Goal: Task Accomplishment & Management: Manage account settings

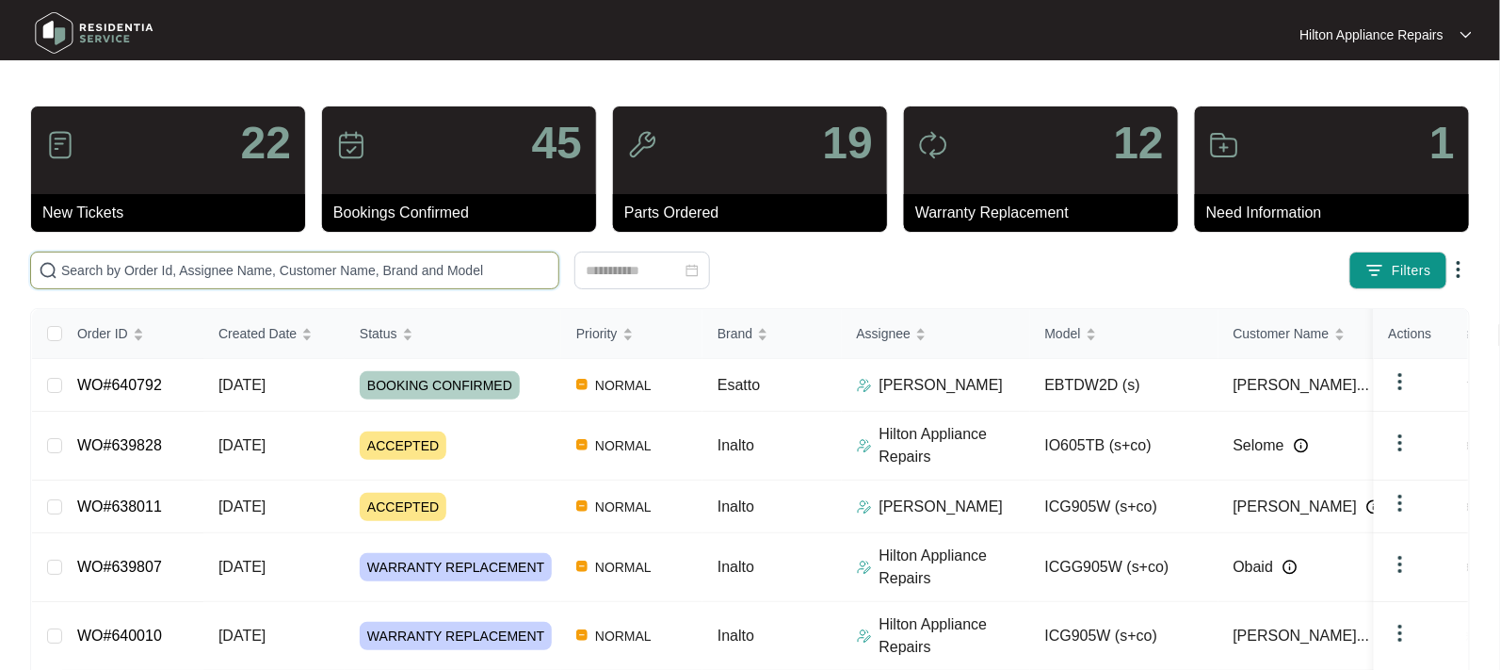
click at [108, 263] on input "text" at bounding box center [306, 270] width 490 height 21
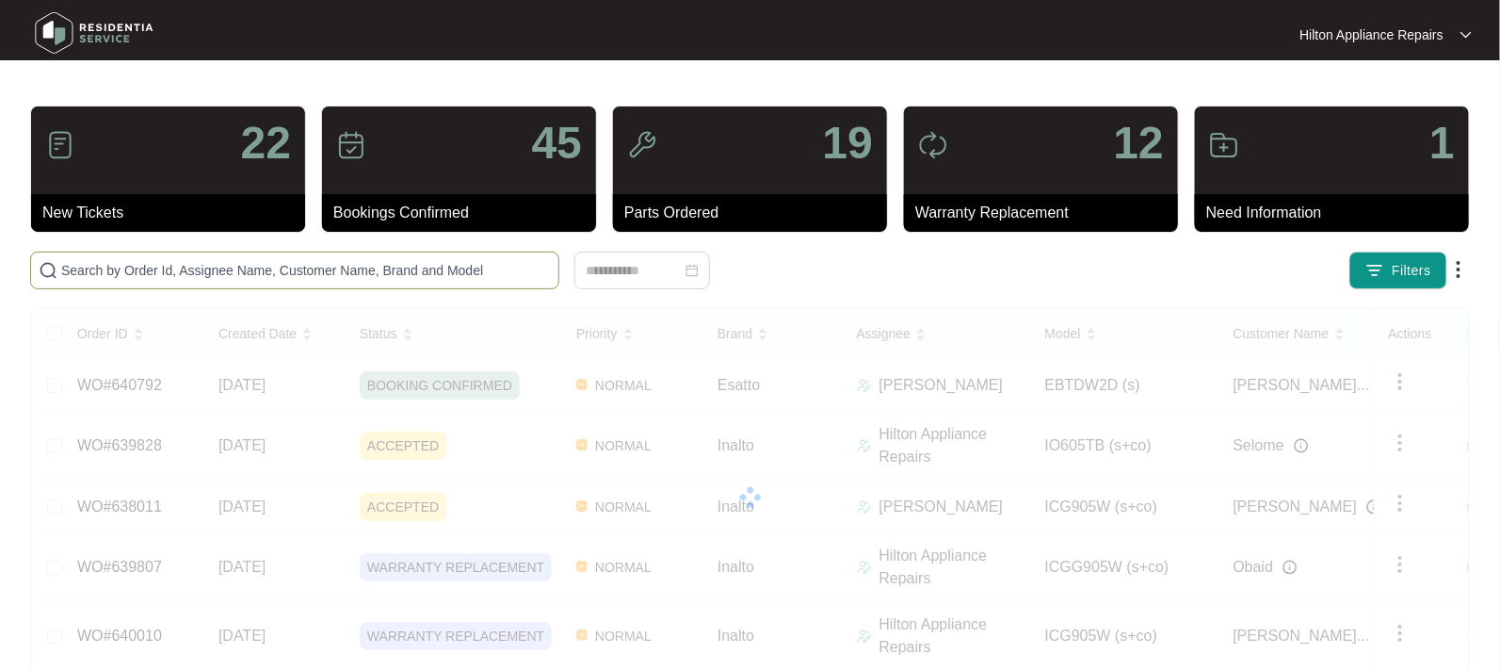
paste input "640792"
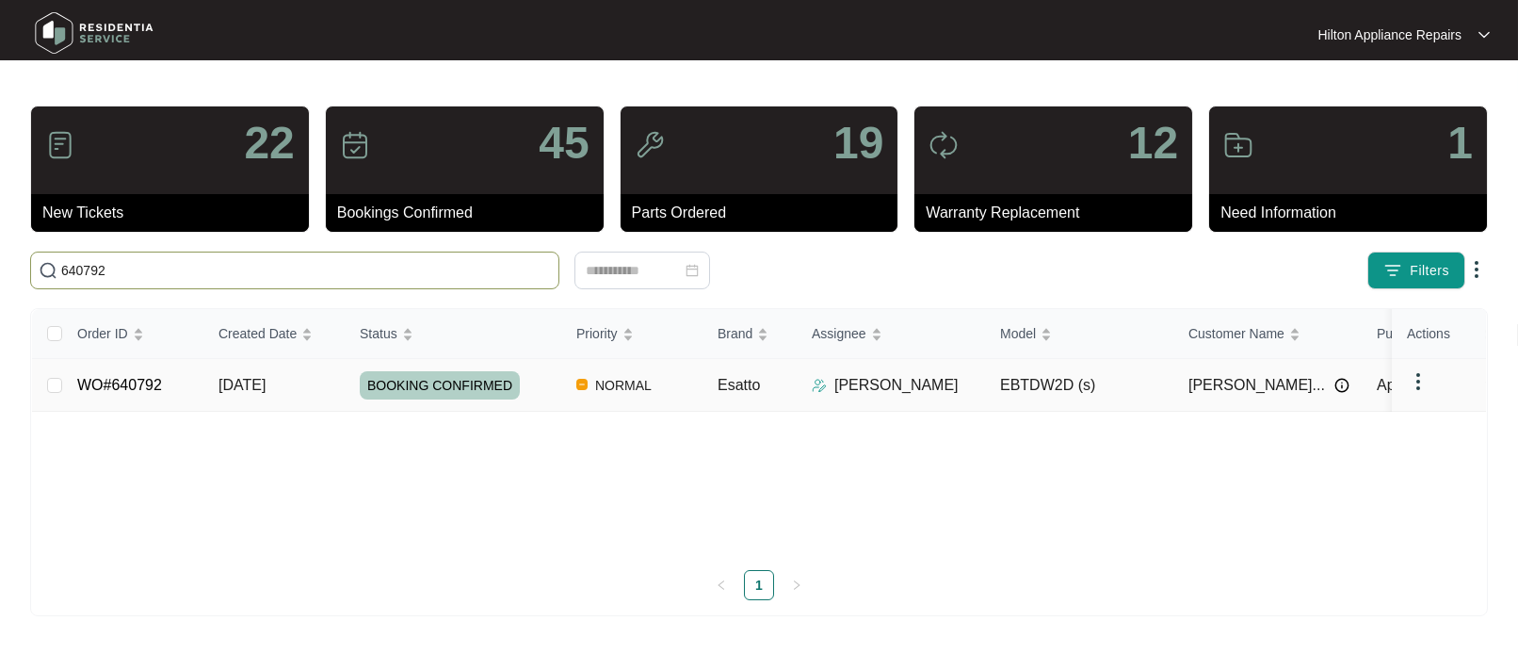
type input "640792"
click at [250, 385] on span "15/09/2025" at bounding box center [241, 385] width 47 height 16
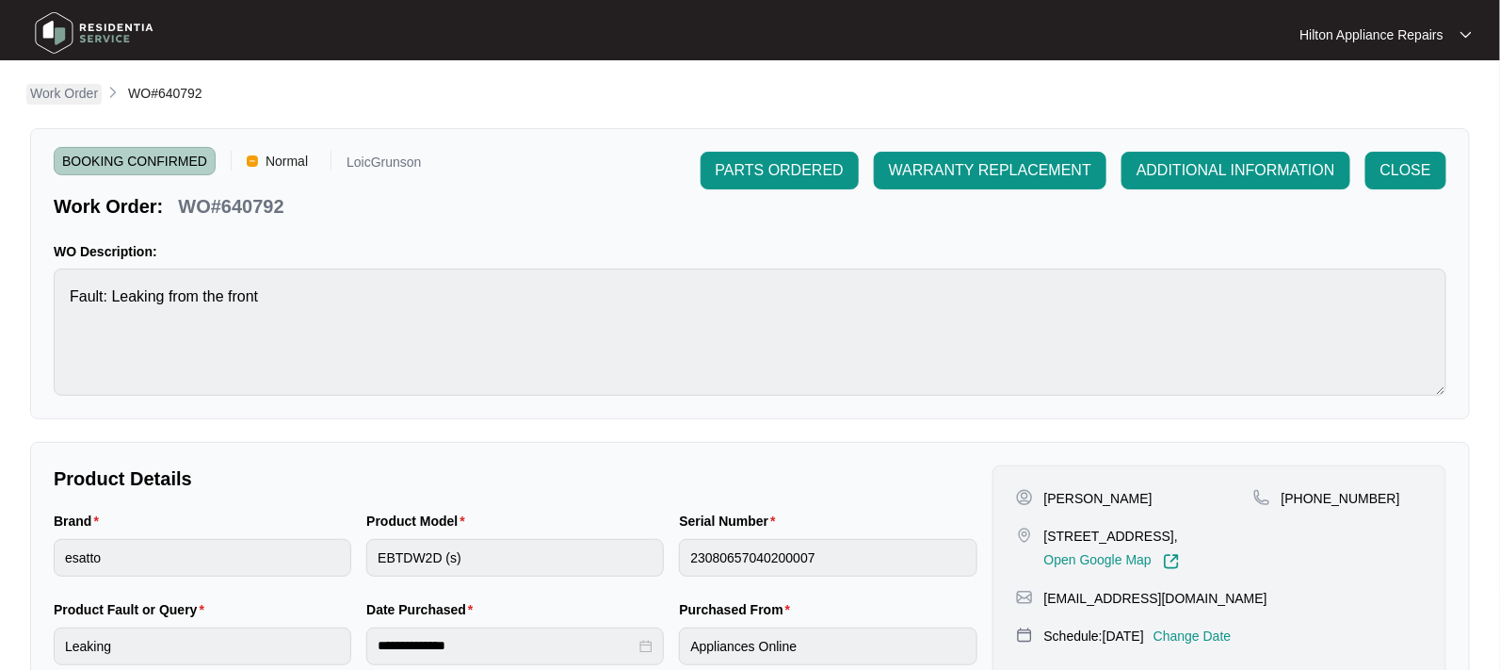
click at [62, 89] on p "Work Order" at bounding box center [64, 93] width 68 height 19
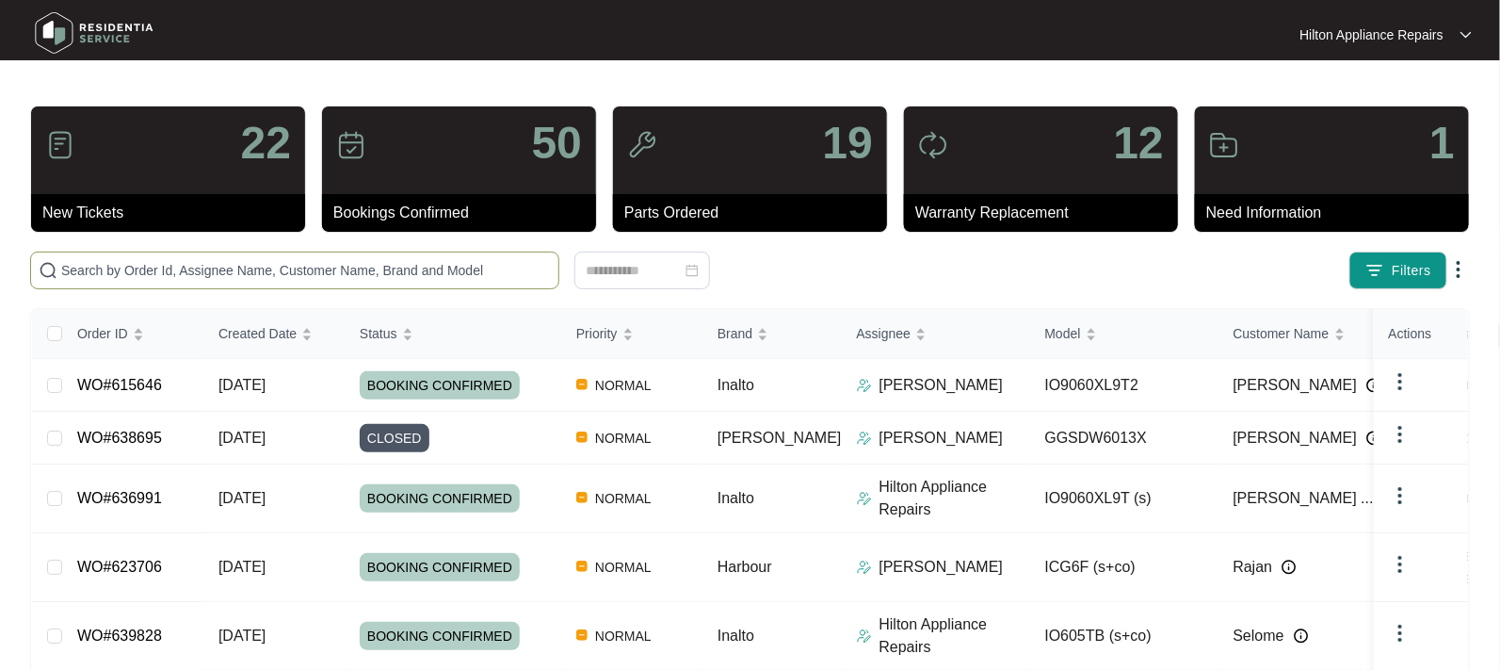
click at [63, 270] on input "text" at bounding box center [306, 270] width 490 height 21
click at [69, 273] on input "text" at bounding box center [306, 270] width 490 height 21
paste input "WO#623706"
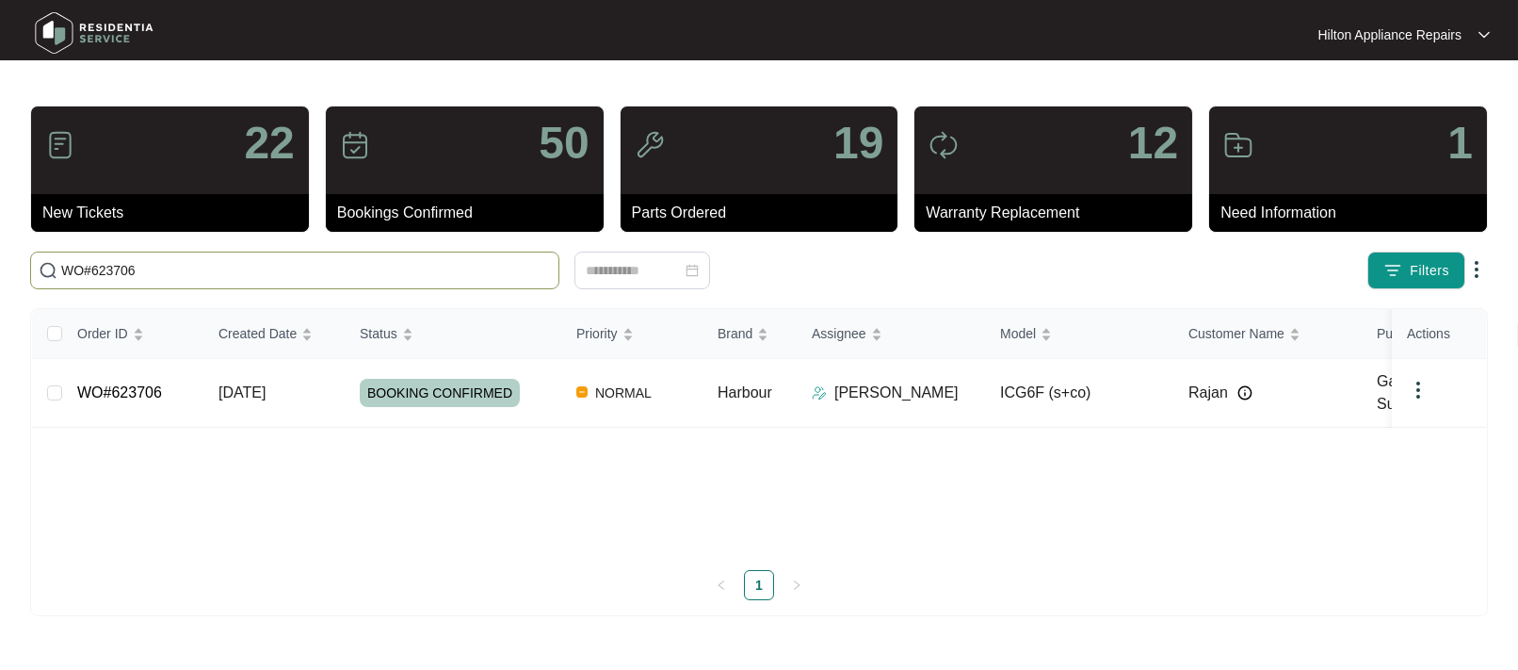
type input "WO#623706"
click at [248, 391] on div "Order ID Created Date Status Priority Brand Assignee Model Customer Name Purcha…" at bounding box center [759, 454] width 1454 height 291
click at [258, 387] on span "06/08/2025" at bounding box center [241, 392] width 47 height 16
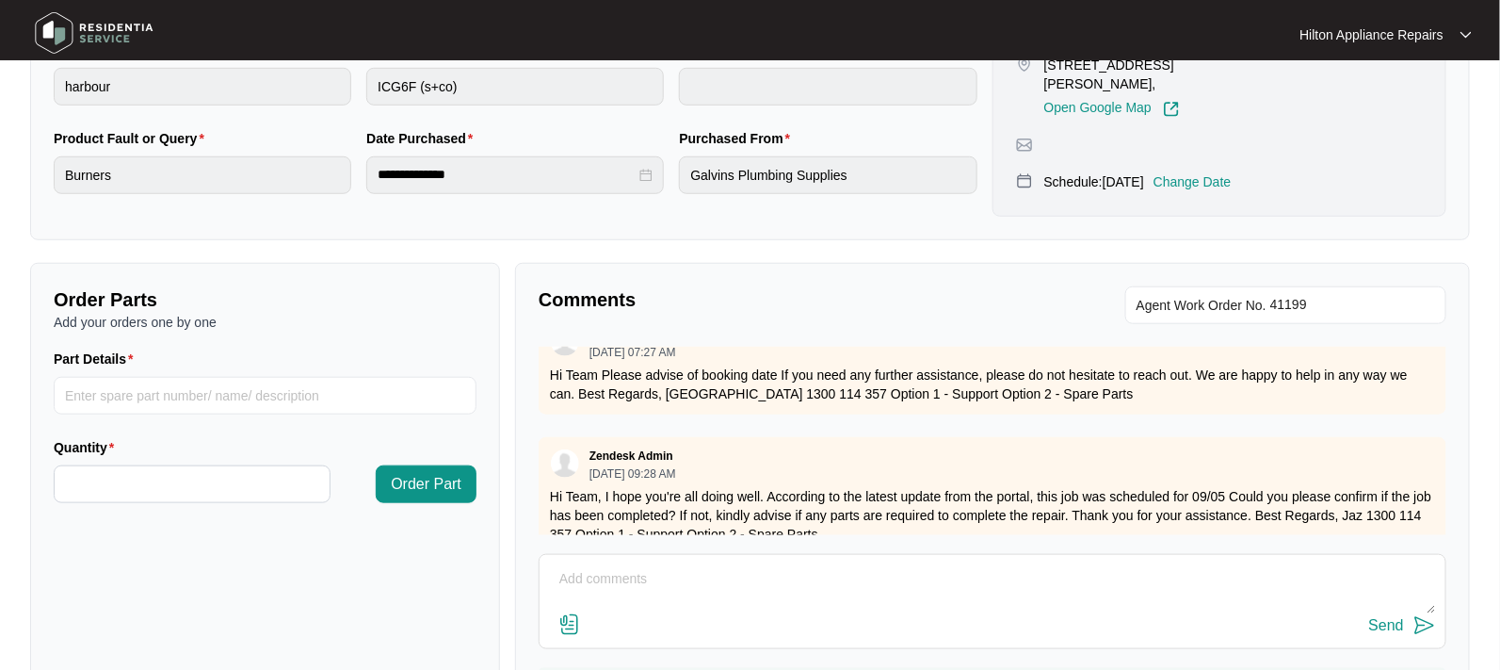
scroll to position [2095, 0]
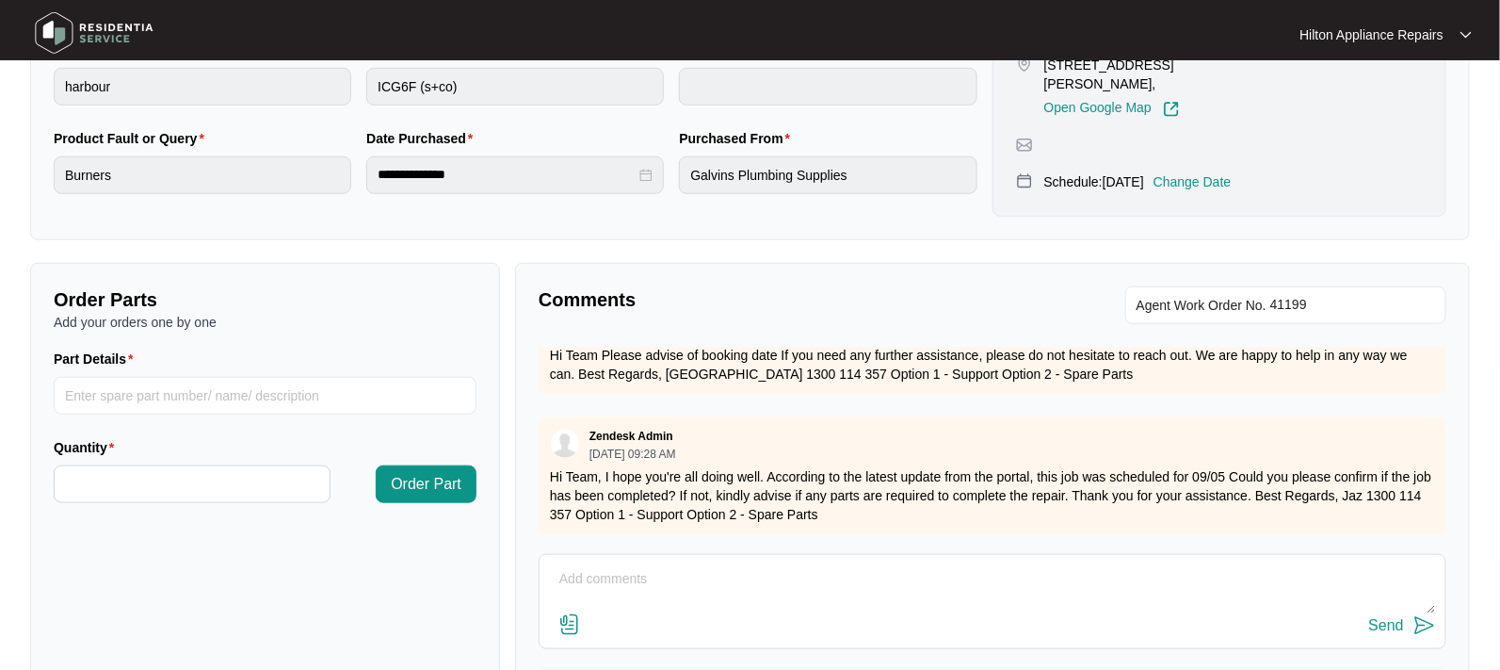
click at [602, 561] on div "Send" at bounding box center [993, 601] width 908 height 95
click at [577, 565] on textarea at bounding box center [992, 588] width 887 height 49
type textarea "P"
paste textarea "Removed stainless steel cover from Inalto cooktop Disconnected rail cock that h…"
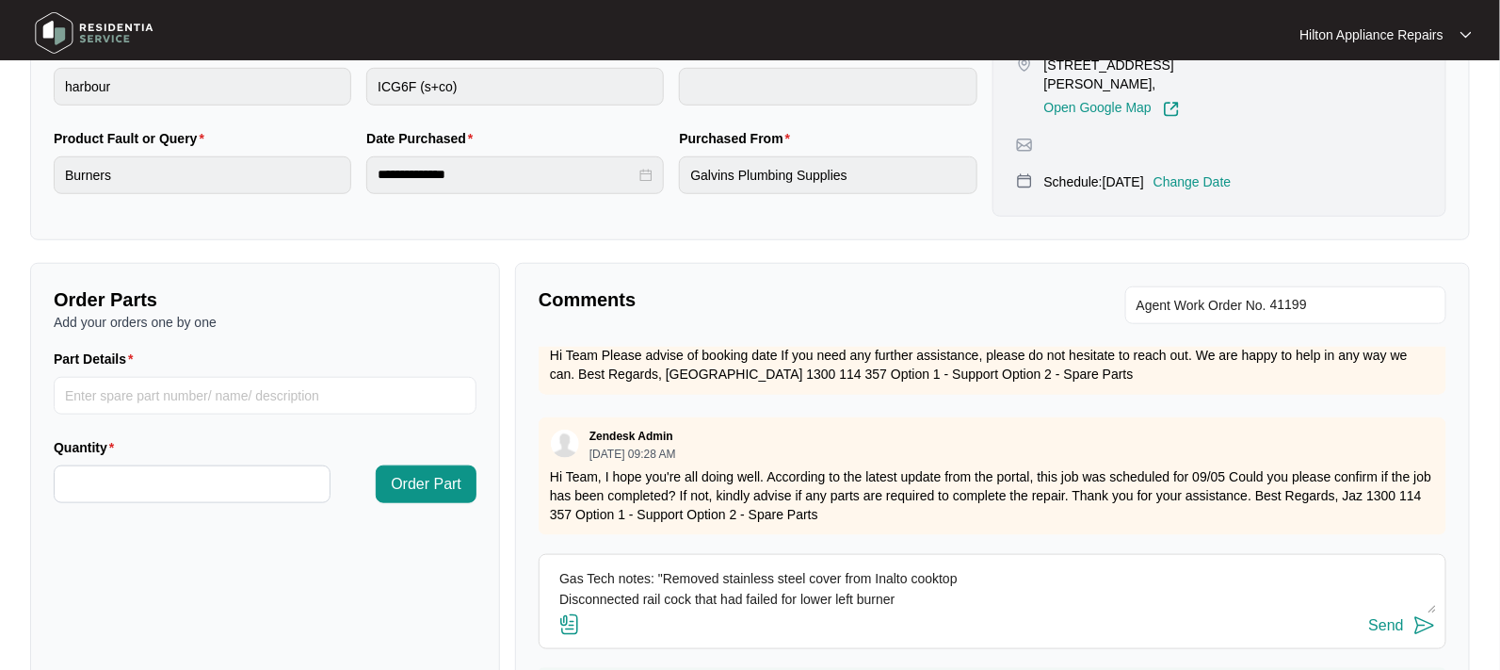
scroll to position [75, 0]
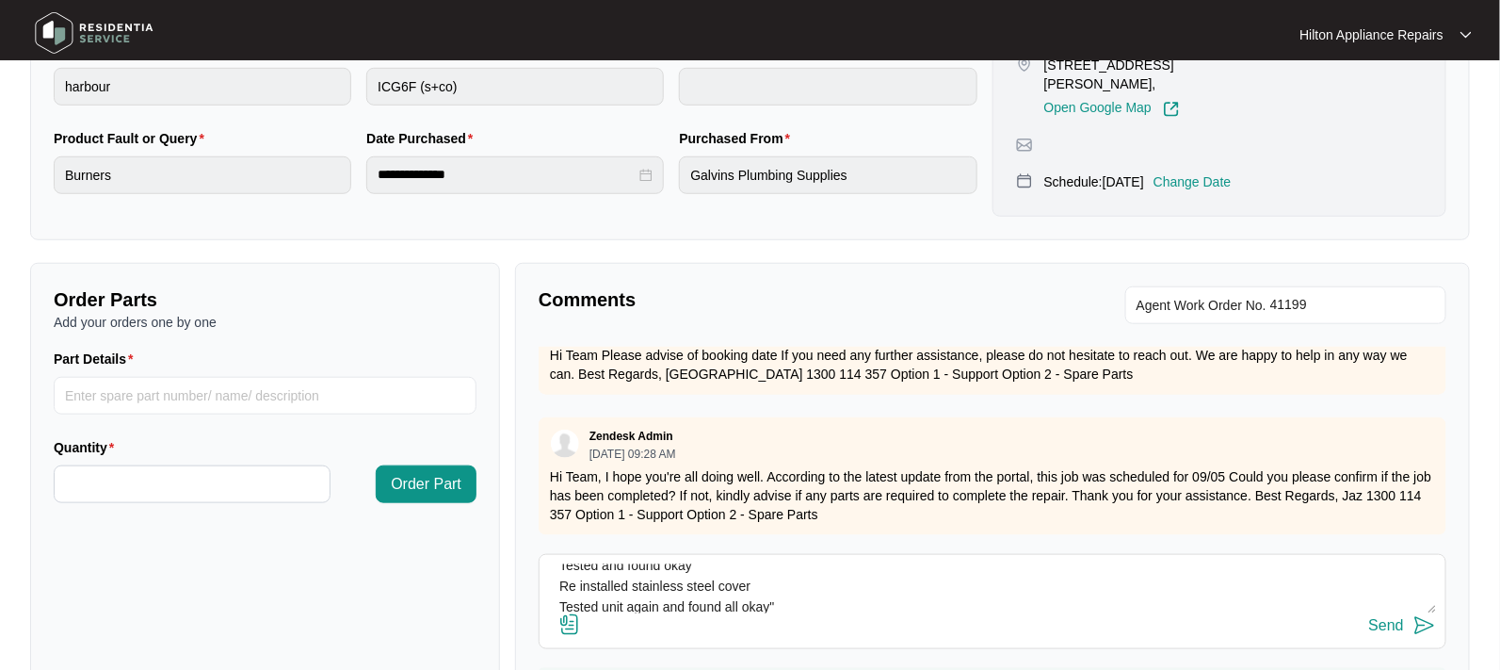
type textarea "Gas Tech notes: "Removed stainless steel cover from Inalto cooktop Disconnected…"
click at [570, 622] on img at bounding box center [569, 624] width 23 height 23
click at [0, 0] on input "file" at bounding box center [0, 0] width 0 height 0
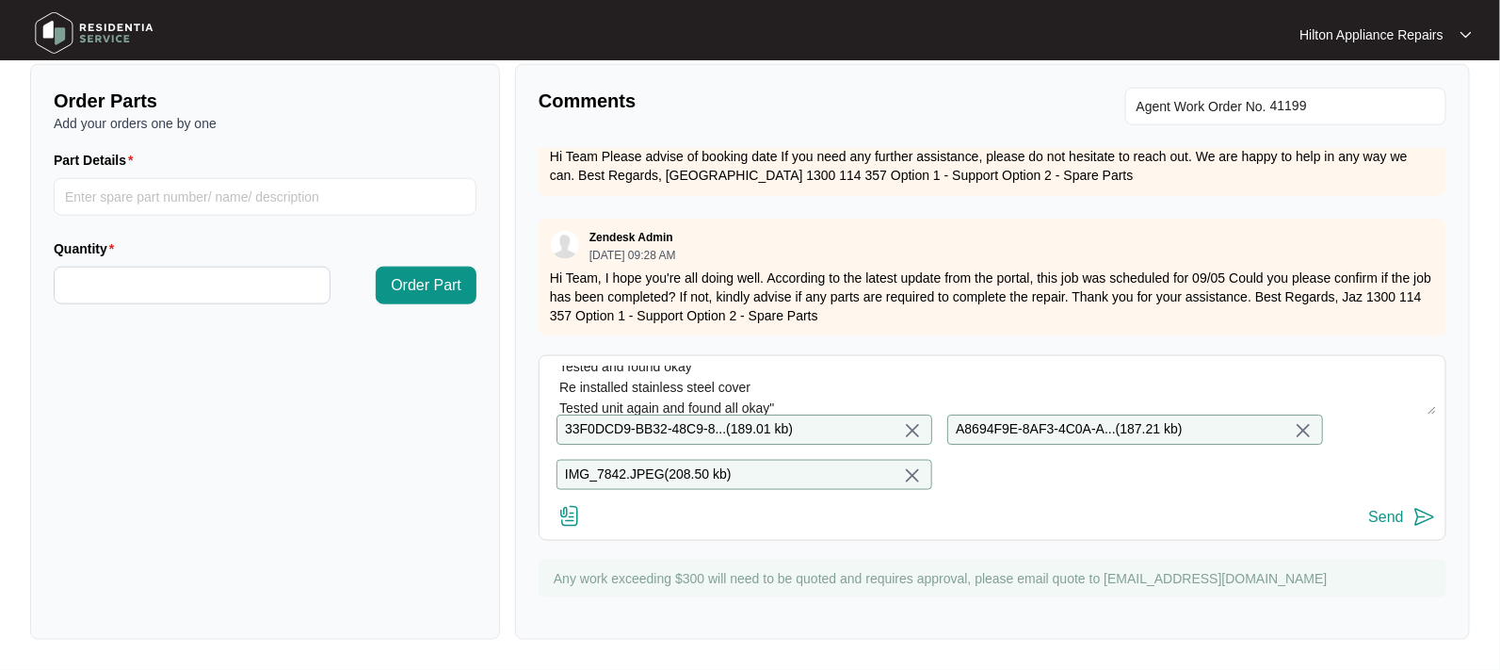
scroll to position [686, 0]
click at [1392, 516] on div "Send" at bounding box center [1386, 517] width 35 height 17
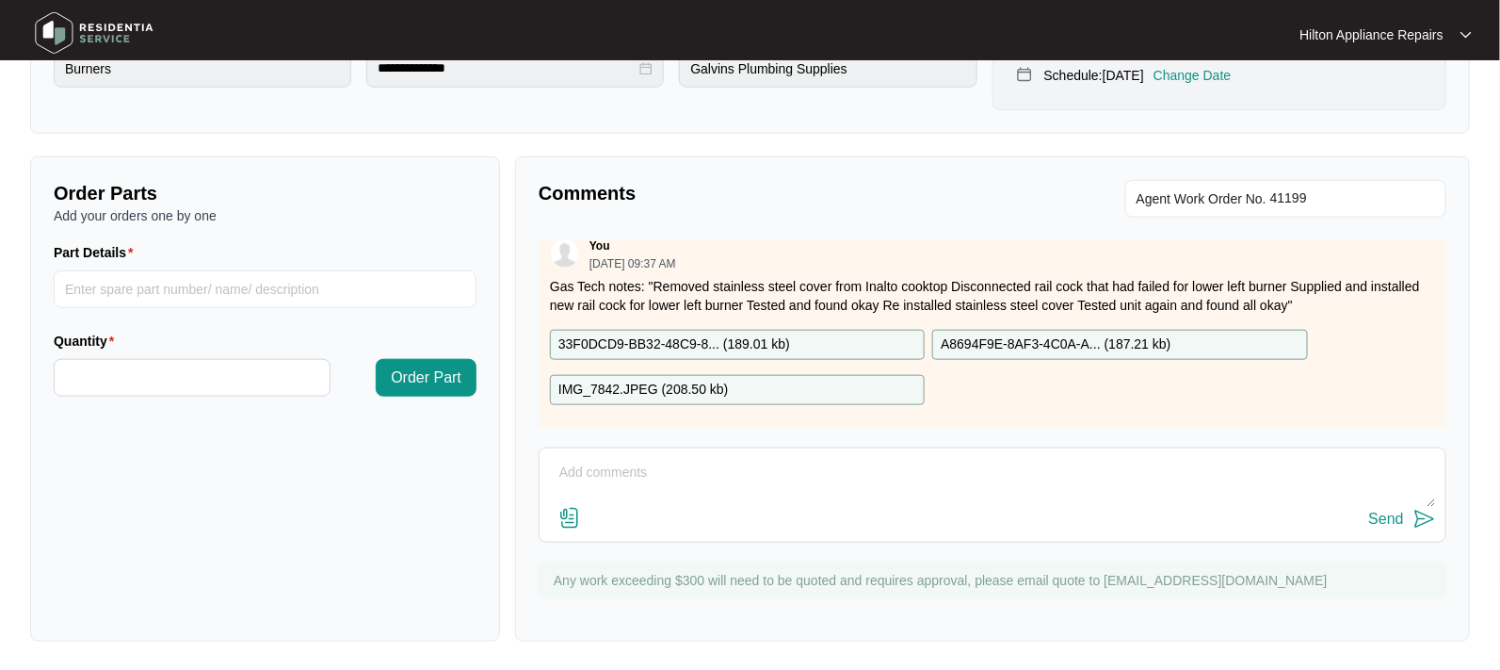
scroll to position [2322, 0]
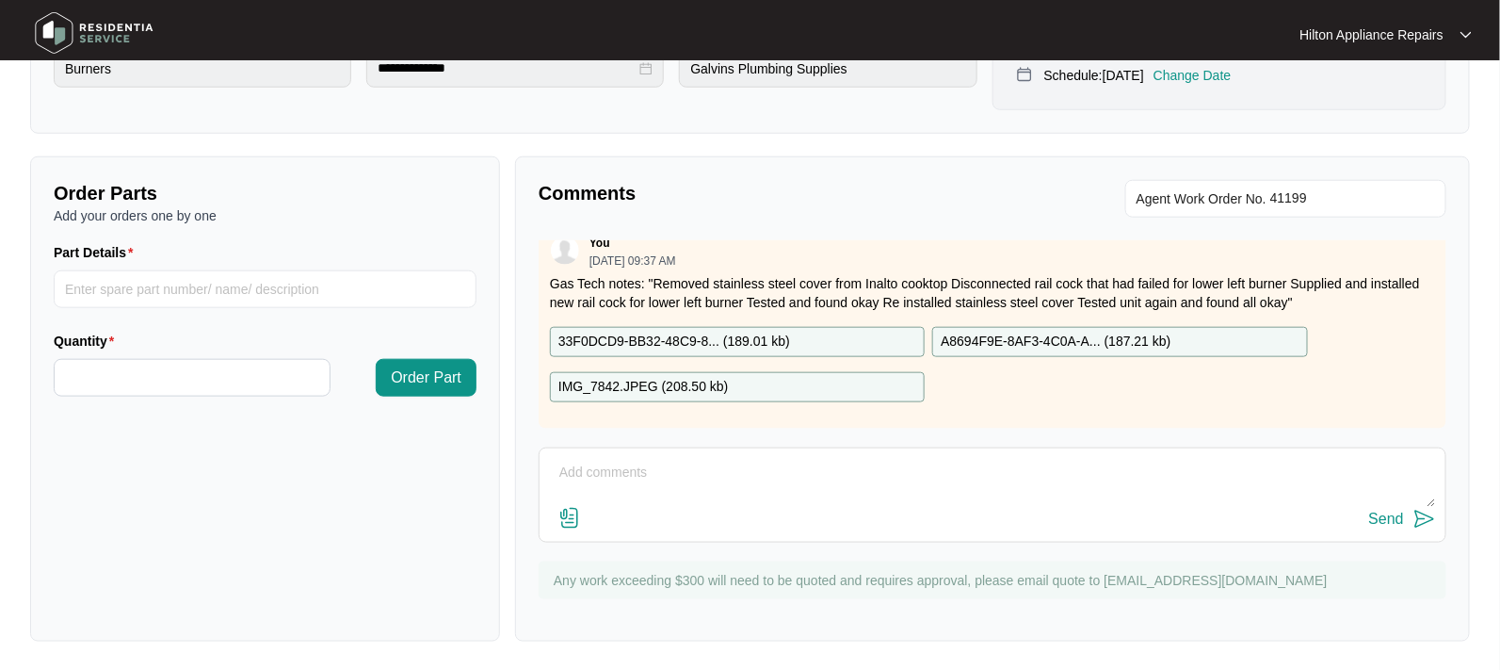
click at [416, 534] on div "Order Parts Add your orders one by one Part Details Quantity Order Part" at bounding box center [265, 398] width 470 height 485
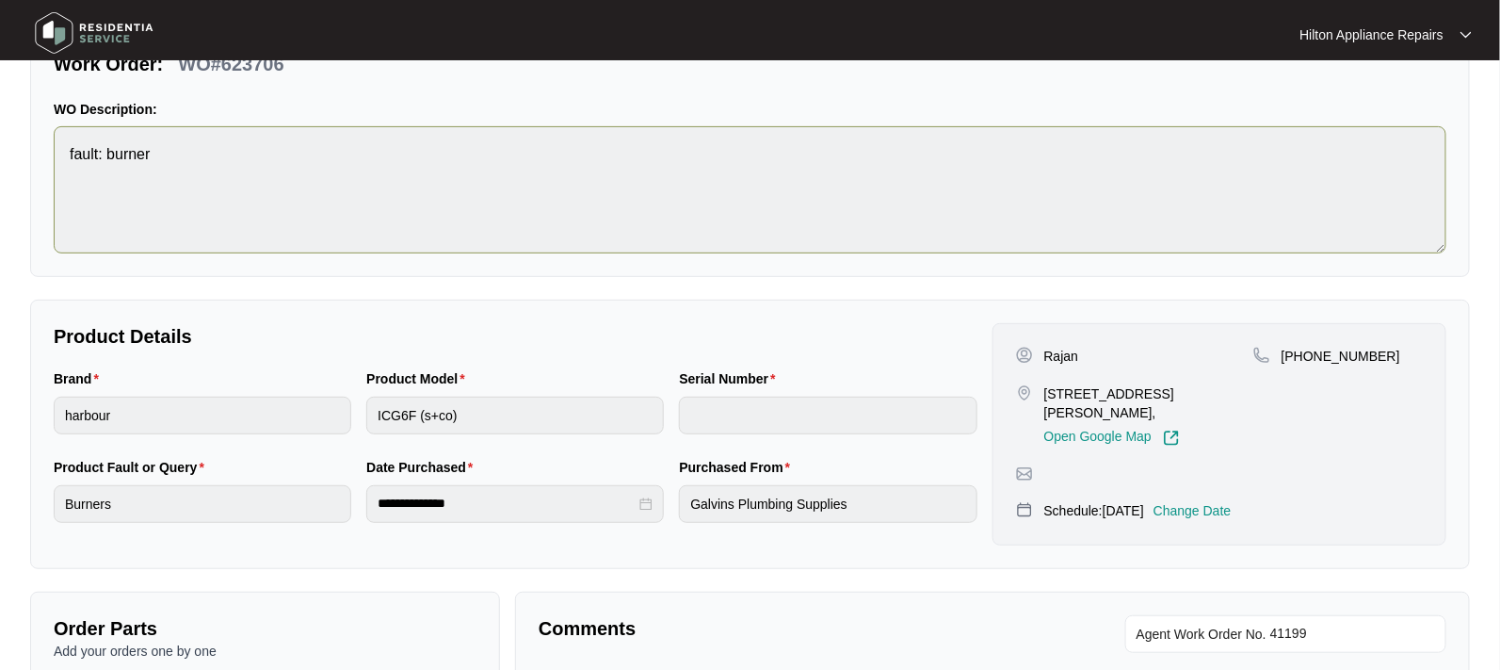
scroll to position [0, 0]
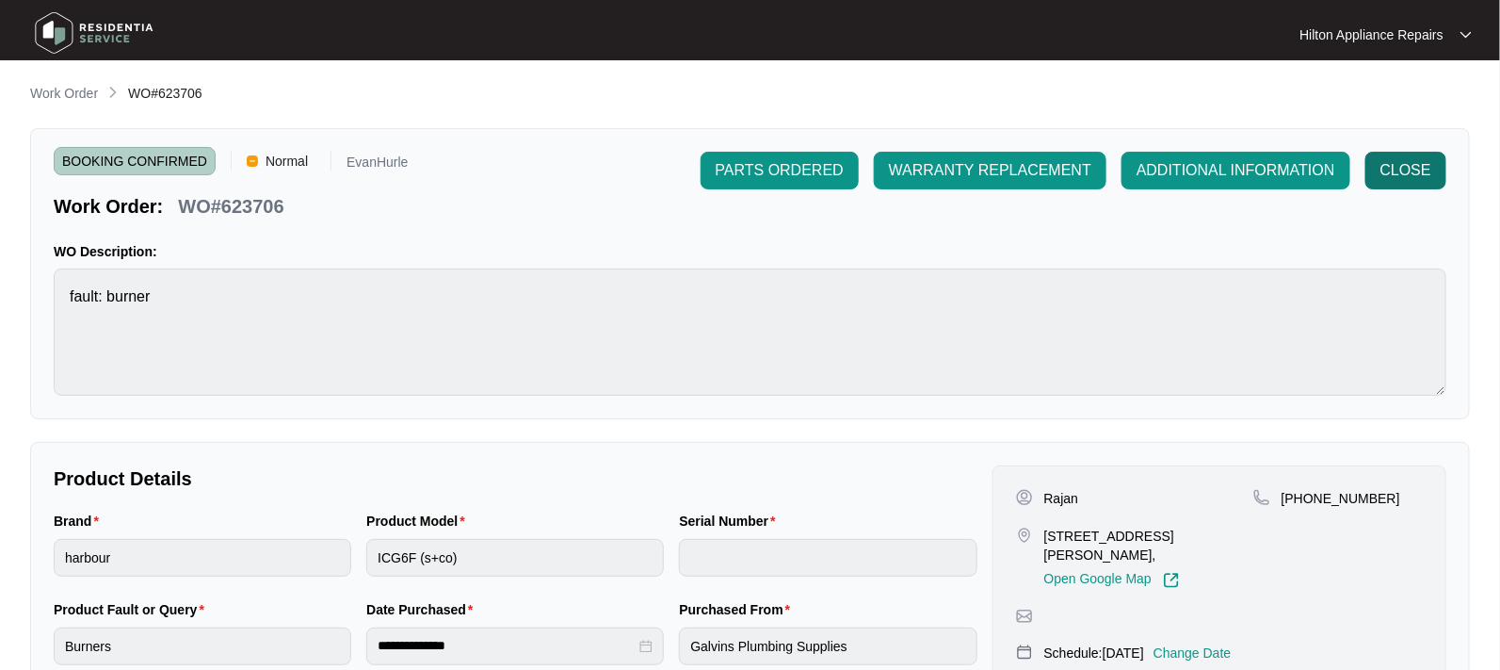
click at [1399, 167] on span "CLOSE" at bounding box center [1406, 170] width 51 height 23
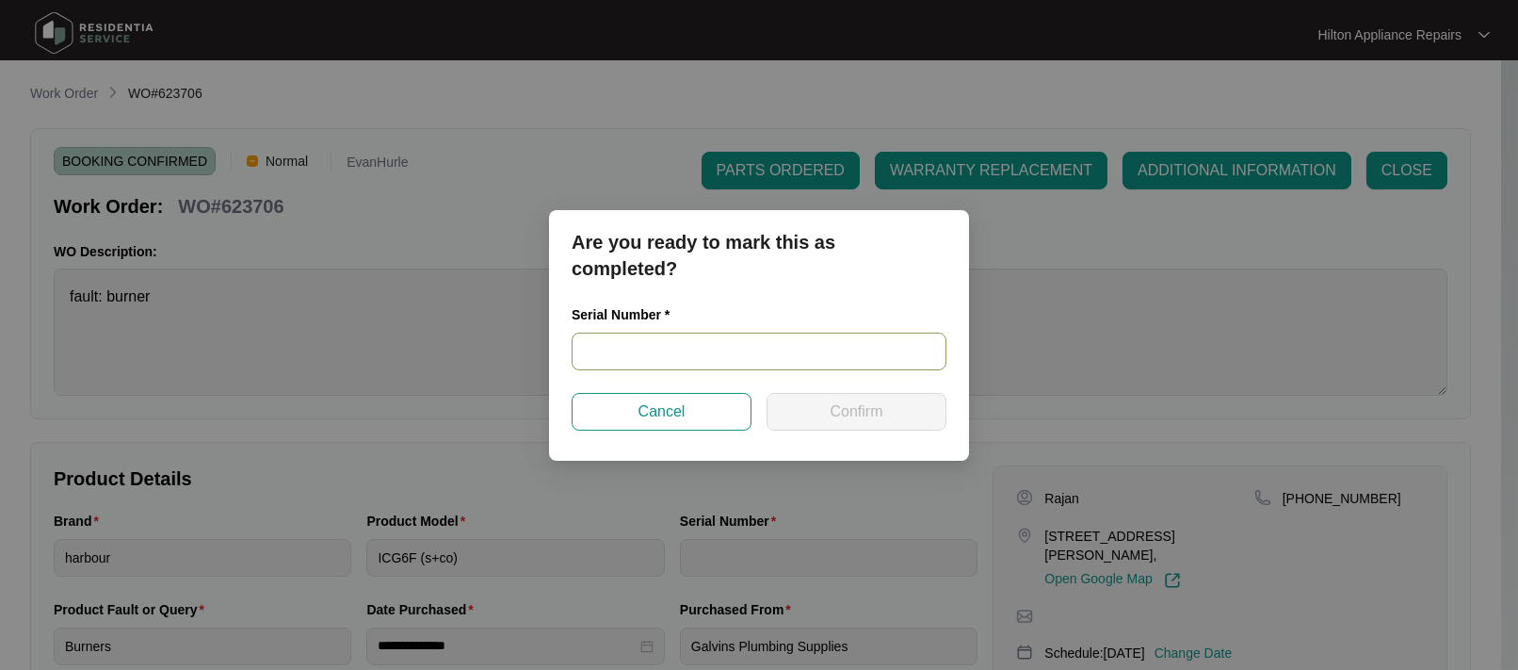
click at [638, 338] on input "text" at bounding box center [759, 351] width 375 height 38
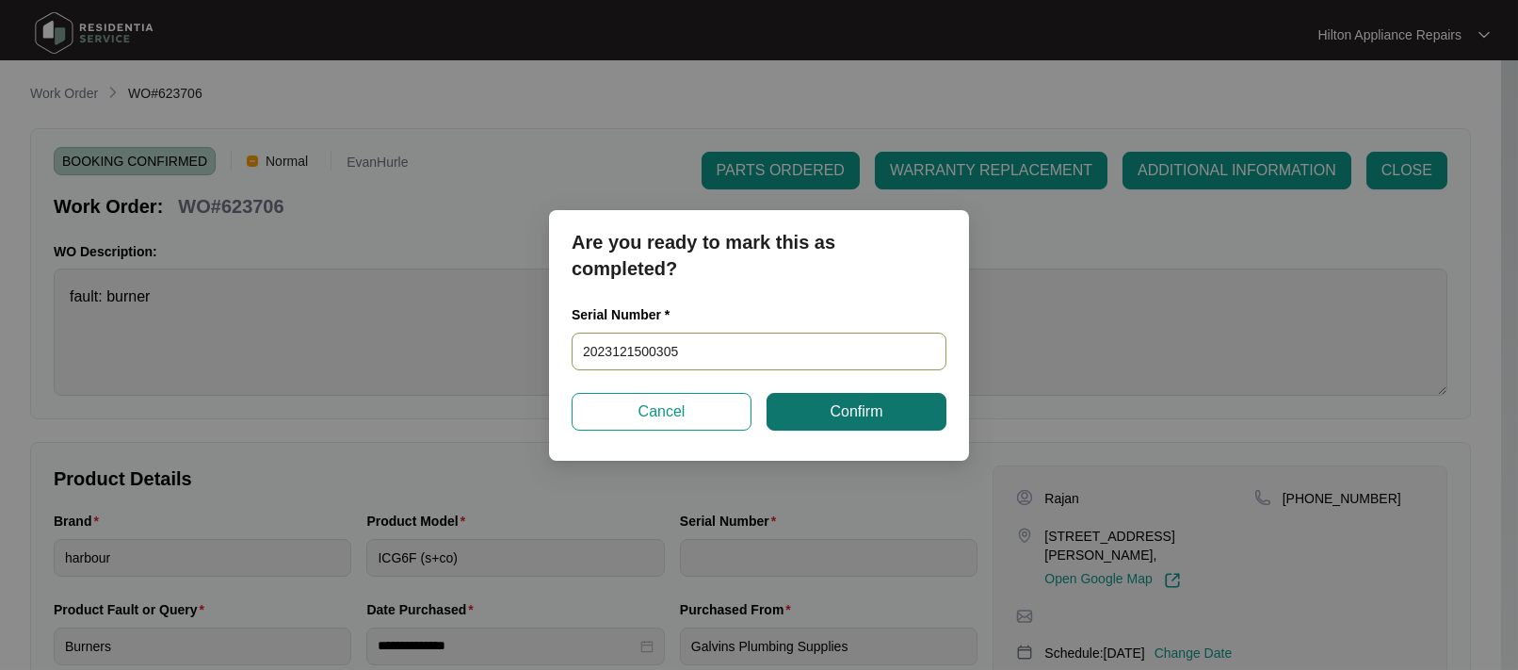
type input "2023121500305"
click at [842, 411] on span "Confirm" at bounding box center [856, 411] width 53 height 23
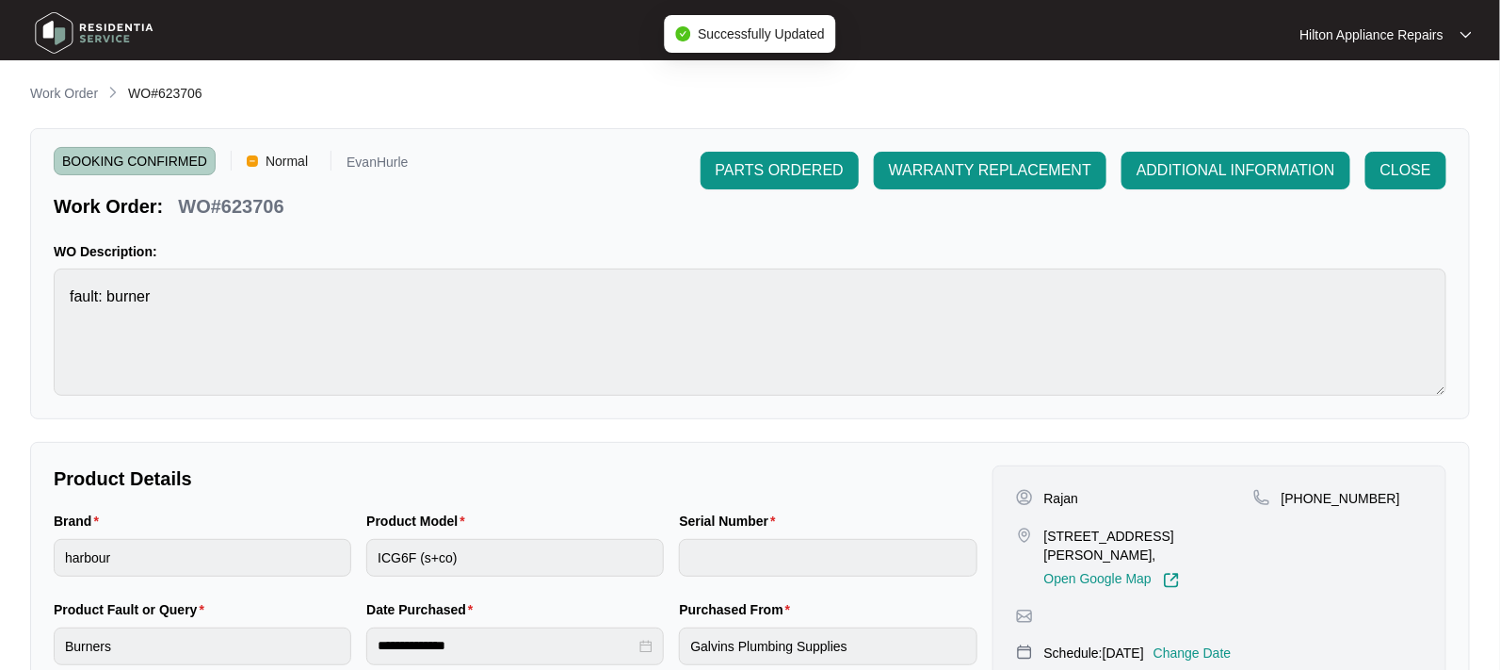
type input "2023121500305"
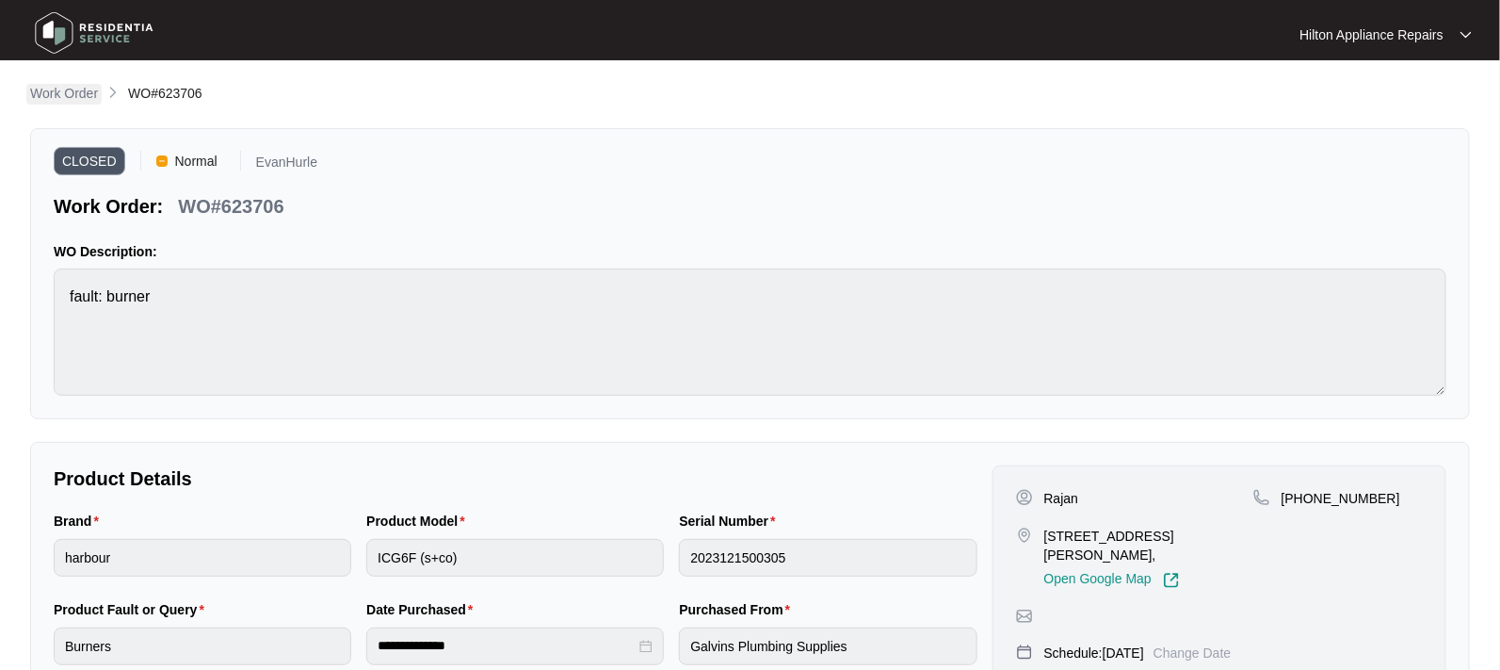
click at [65, 90] on p "Work Order" at bounding box center [64, 93] width 68 height 19
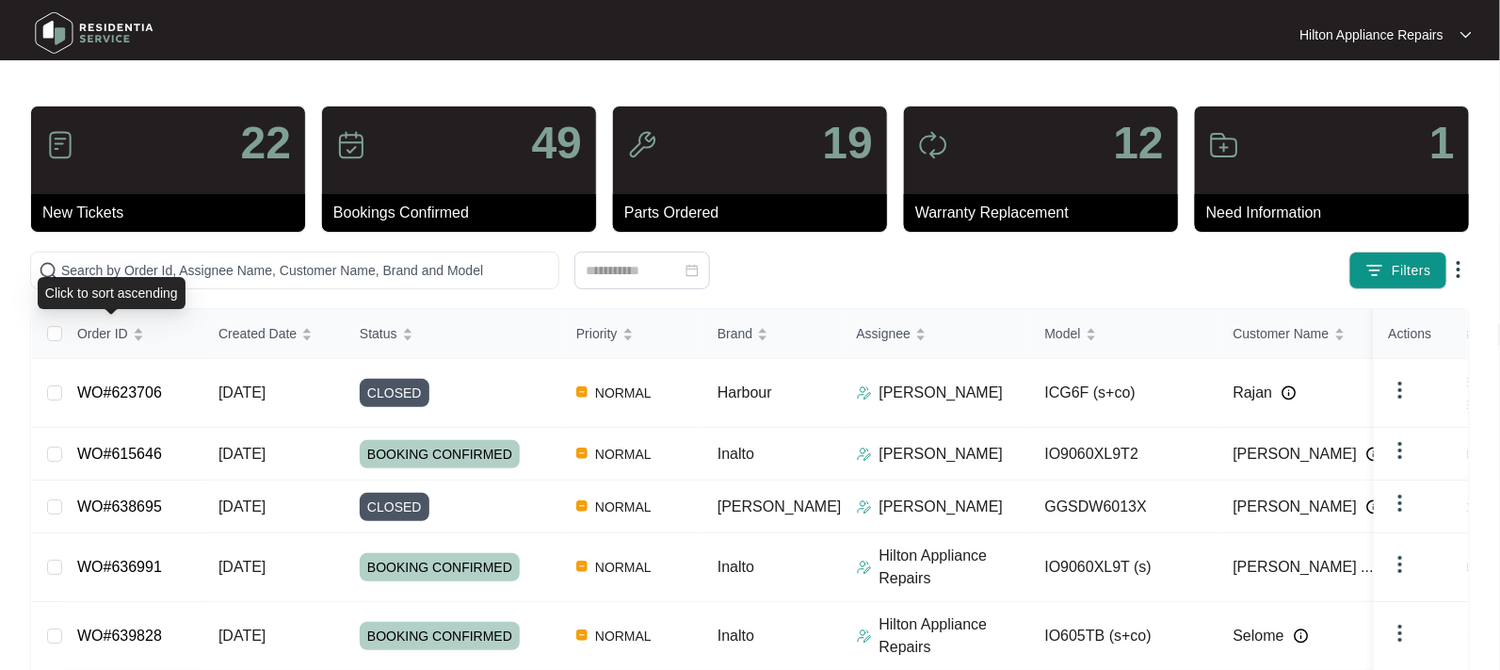
click at [88, 277] on div "Click to sort ascending" at bounding box center [112, 293] width 148 height 32
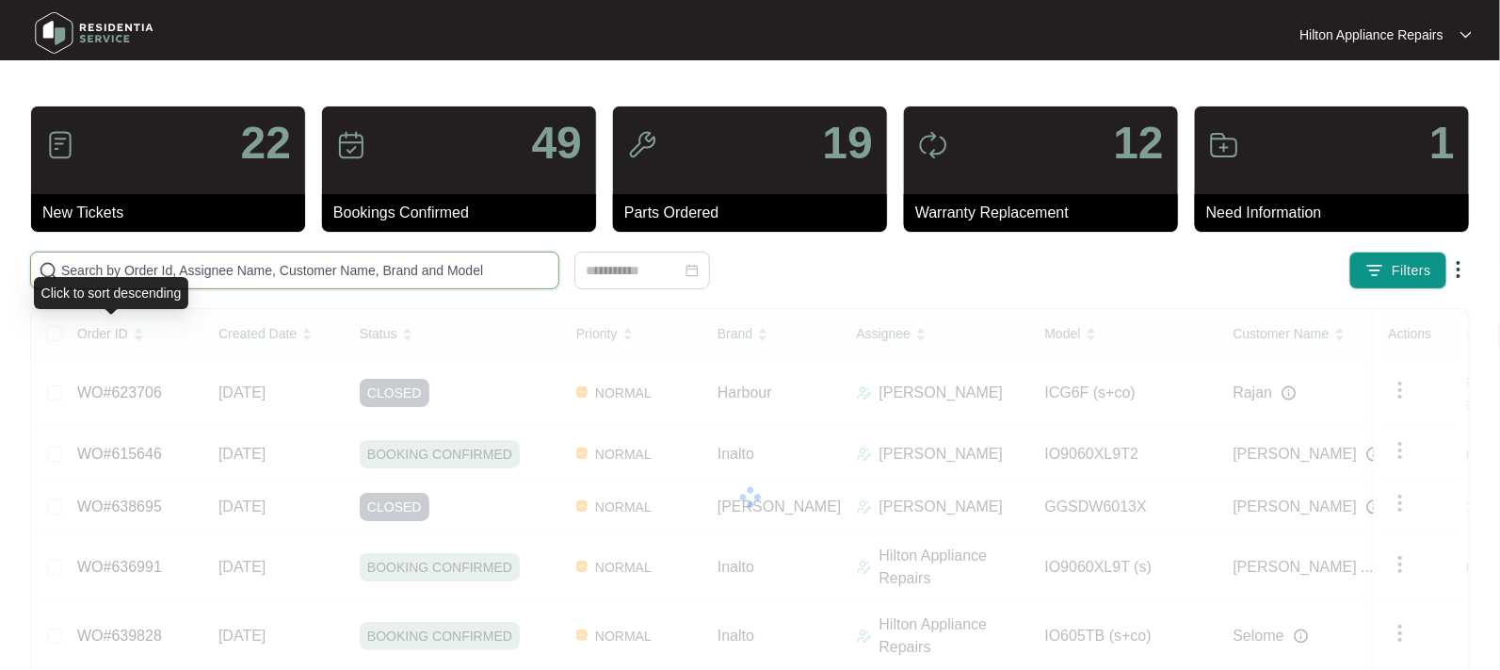
click at [90, 265] on input "text" at bounding box center [306, 270] width 490 height 21
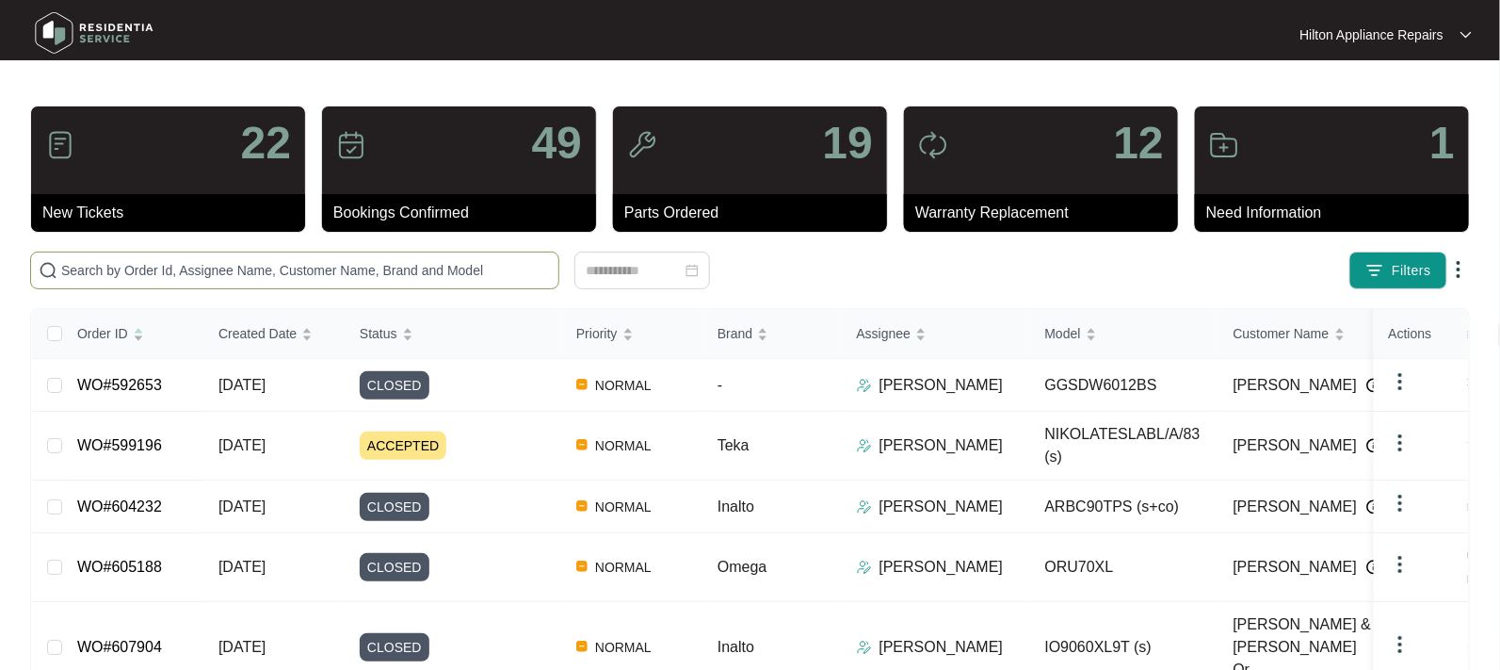
paste input "636991"
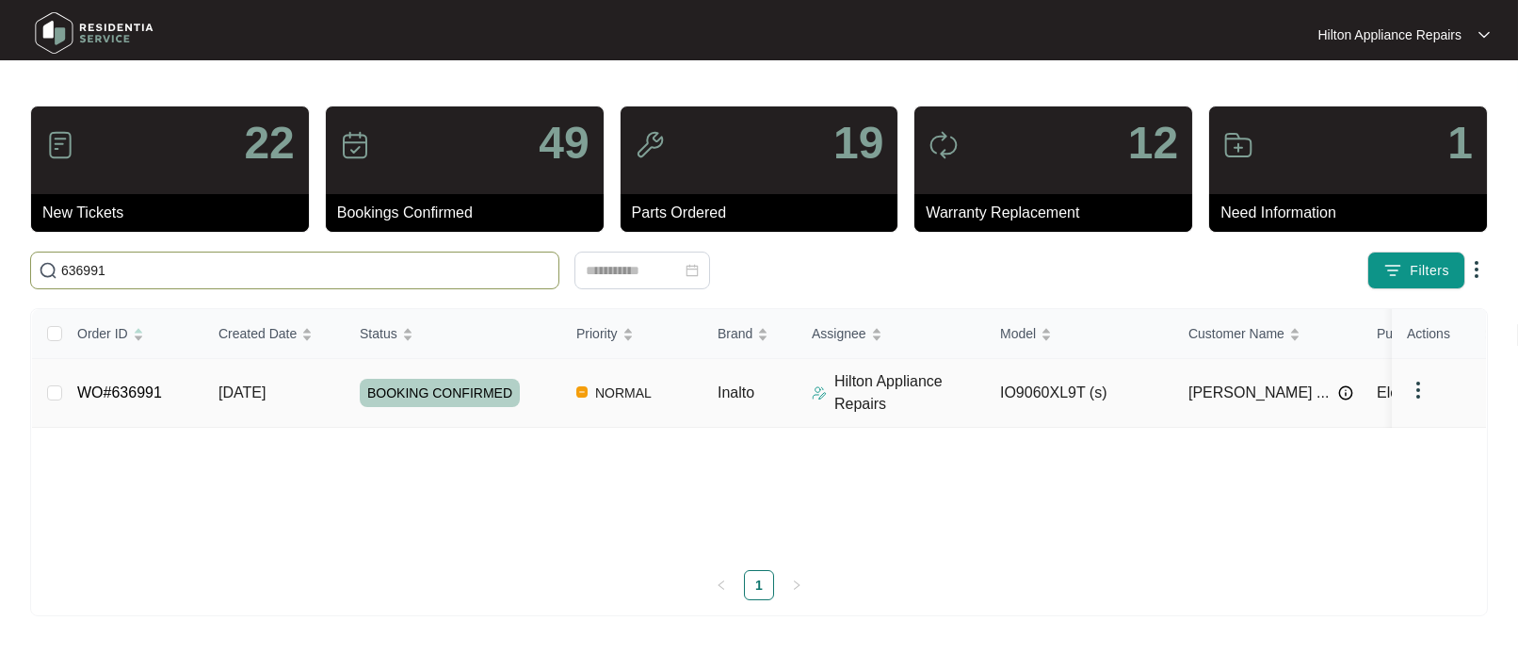
type input "636991"
click at [235, 394] on span "05/09/2025" at bounding box center [241, 392] width 47 height 16
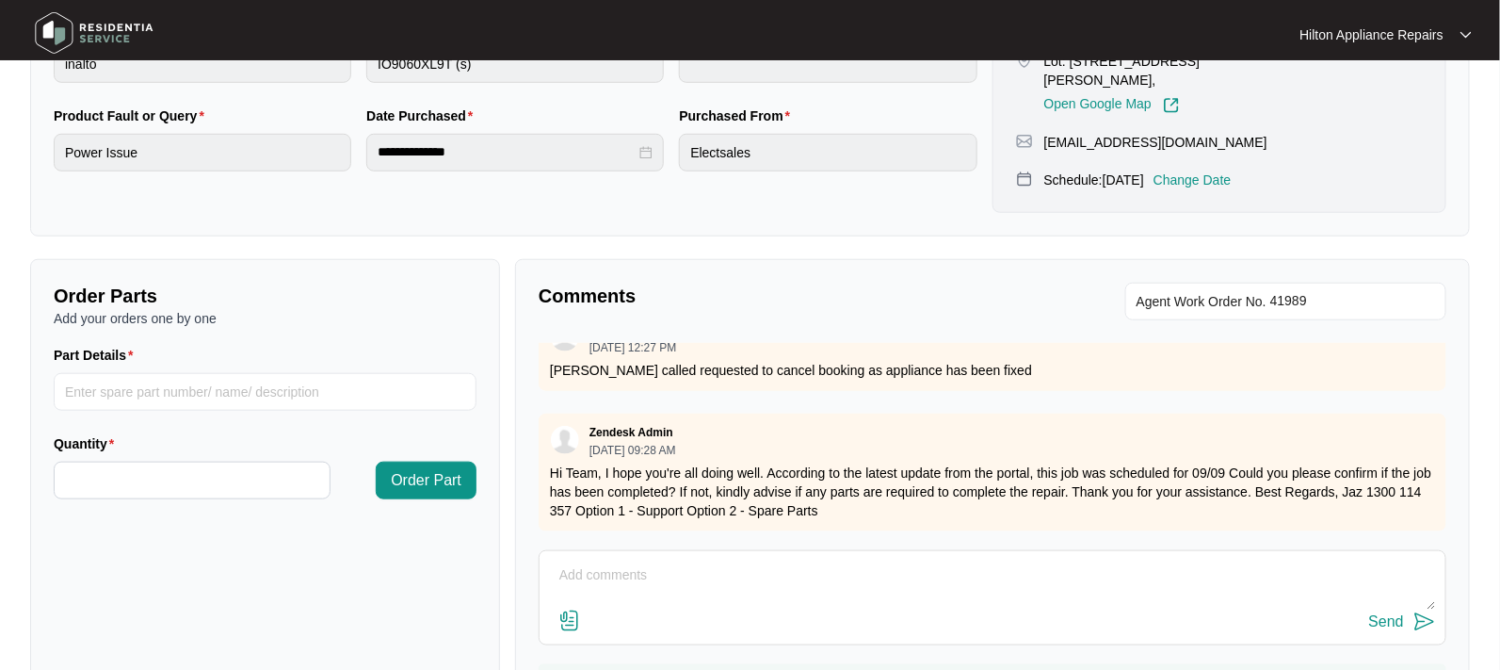
scroll to position [577, 0]
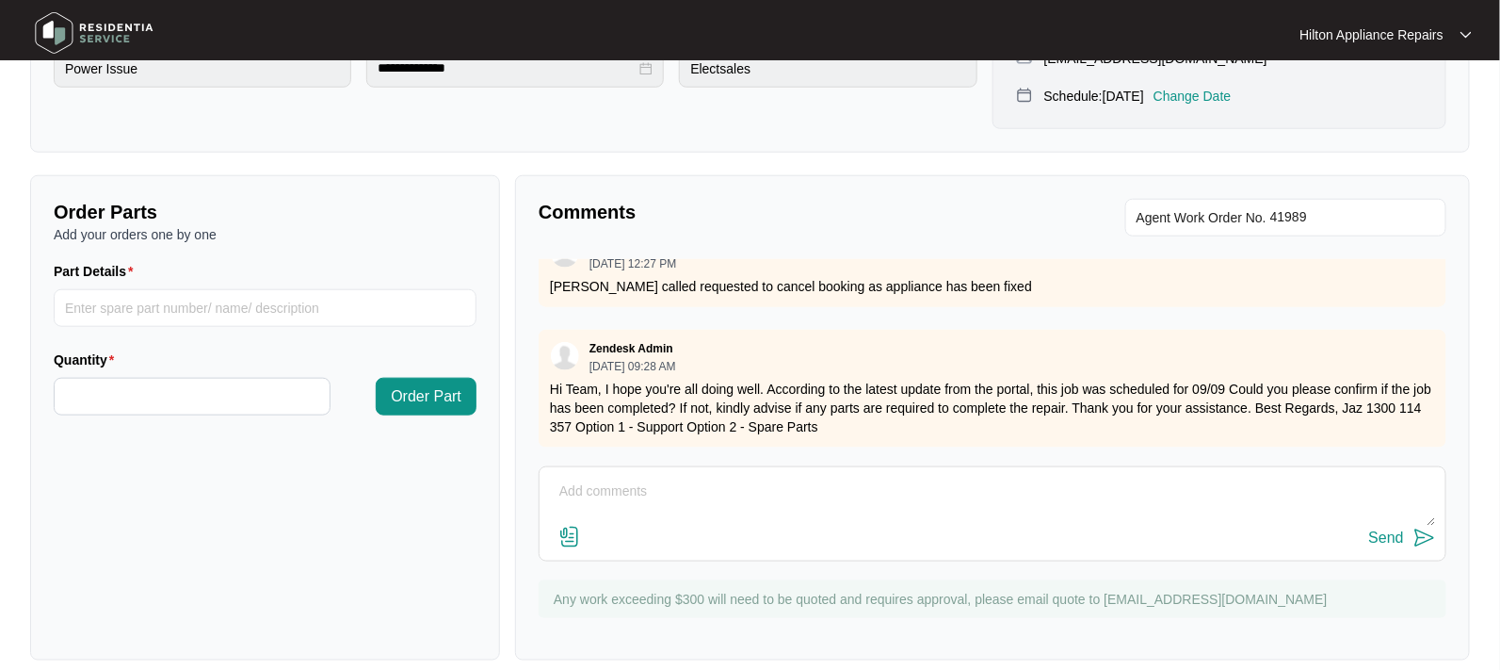
click at [584, 476] on textarea at bounding box center [992, 500] width 887 height 49
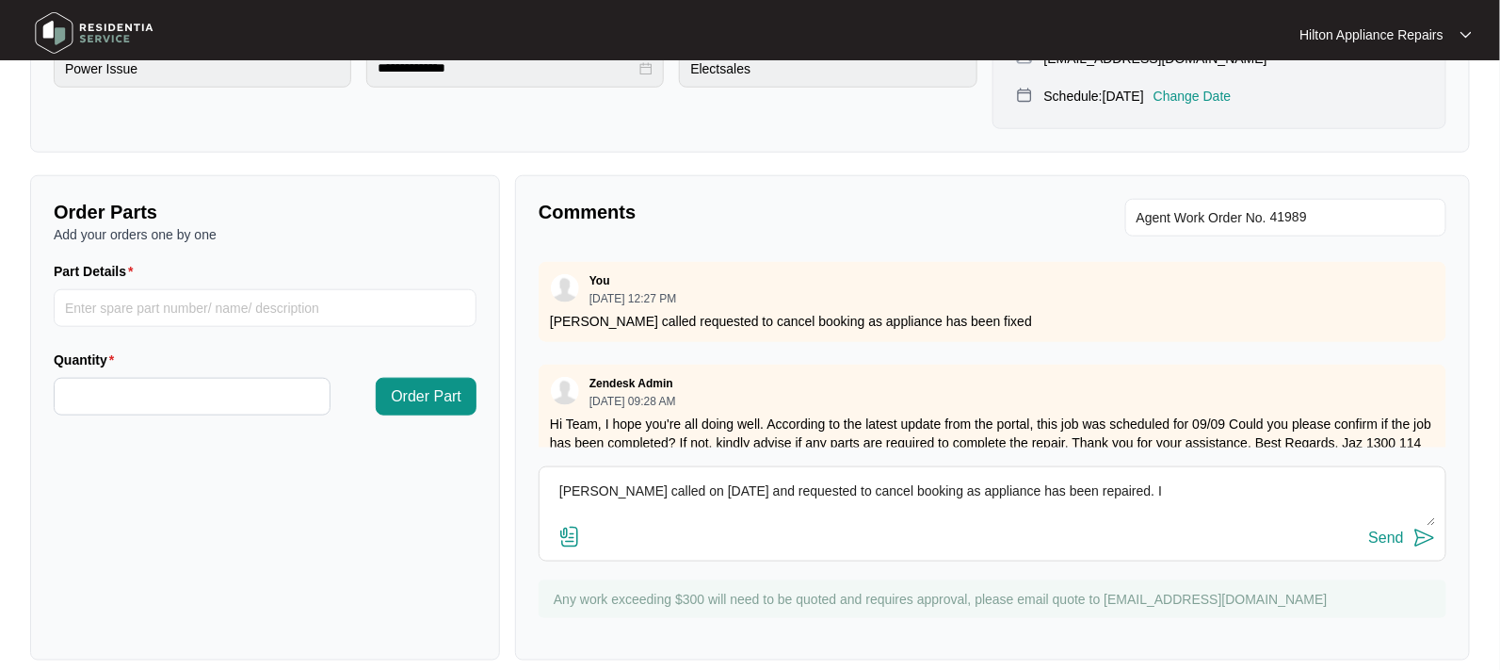
scroll to position [333, 0]
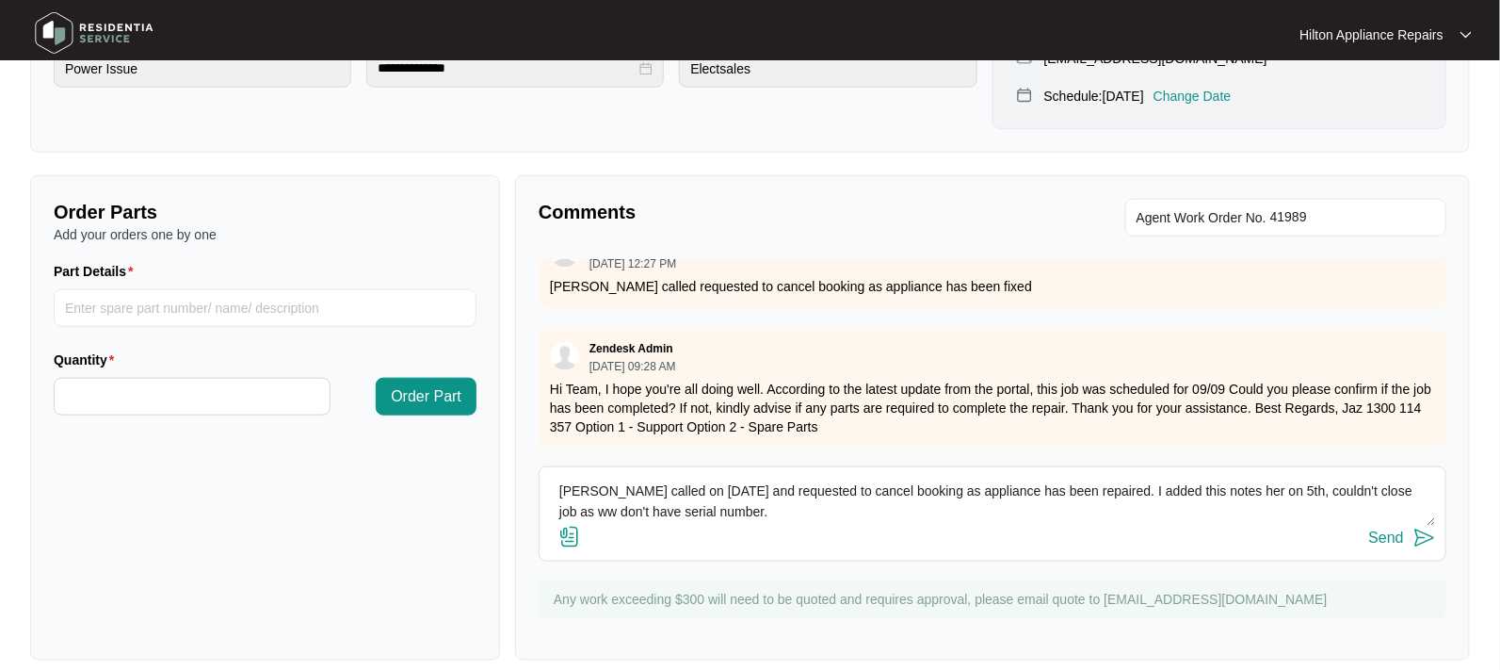
click at [613, 491] on textarea "Tracey called on 5th of September and requested to cancel booking as appliance …" at bounding box center [992, 500] width 887 height 49
drag, startPoint x: 780, startPoint y: 489, endPoint x: 548, endPoint y: 470, distance: 232.4
click at [549, 476] on textarea "Tracey called on 5th of September and requested to cancel booking as appliance …" at bounding box center [992, 500] width 887 height 49
type textarea "Tracey called on 5th of September and requested to cancel booking as appliance …"
click at [1381, 529] on div "Send" at bounding box center [1386, 537] width 35 height 17
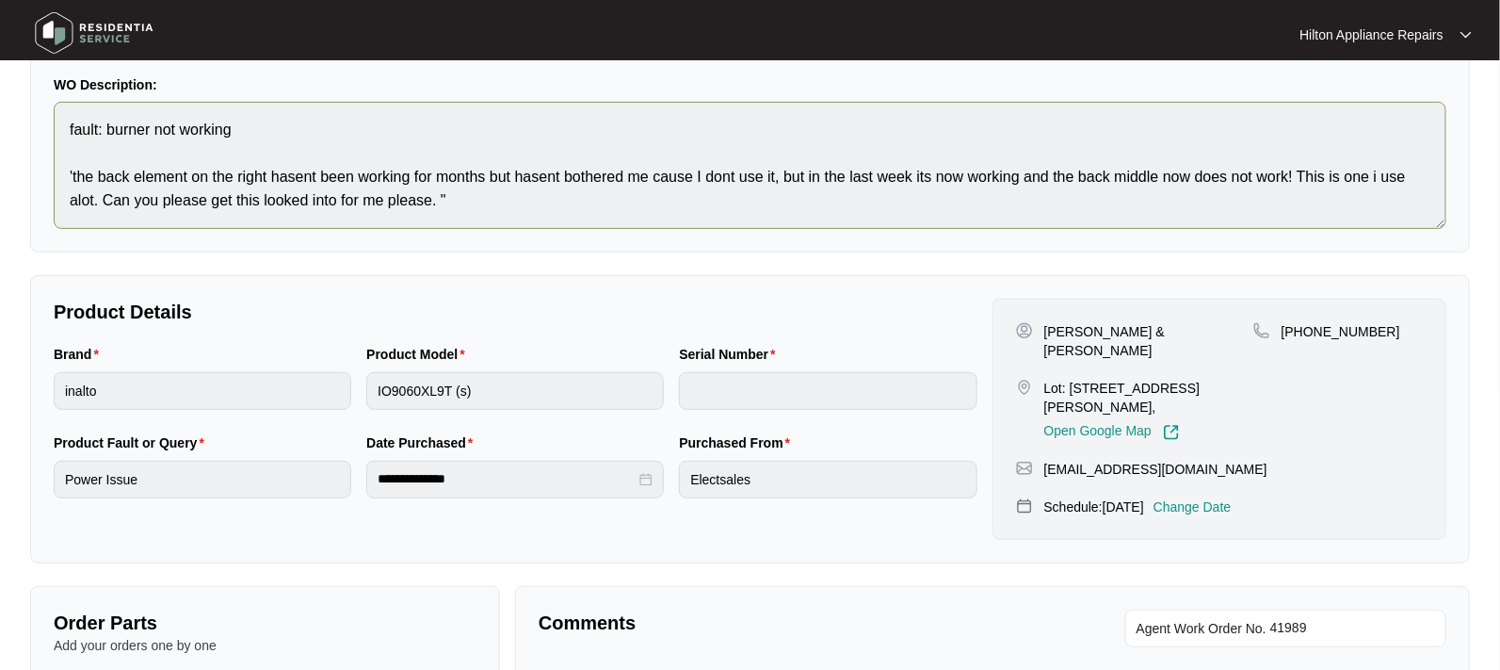
scroll to position [0, 0]
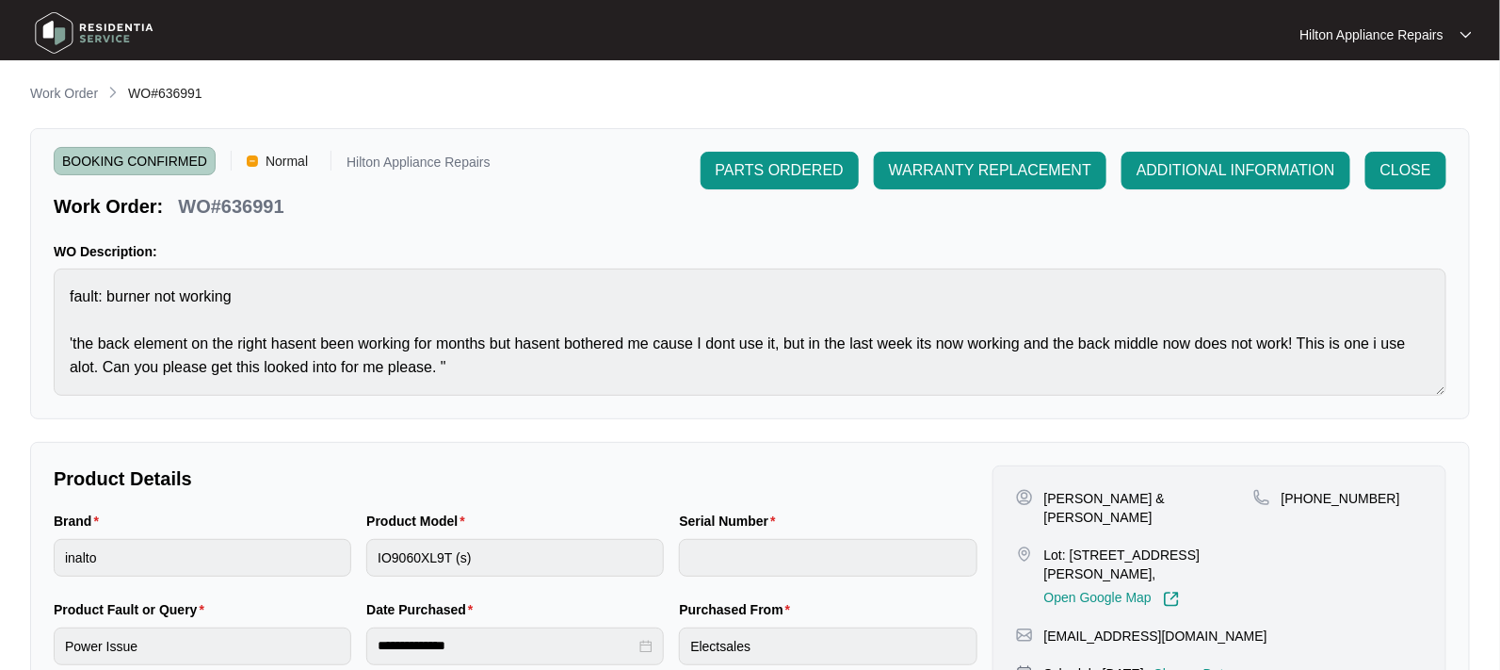
click at [63, 92] on p "Work Order" at bounding box center [64, 93] width 68 height 19
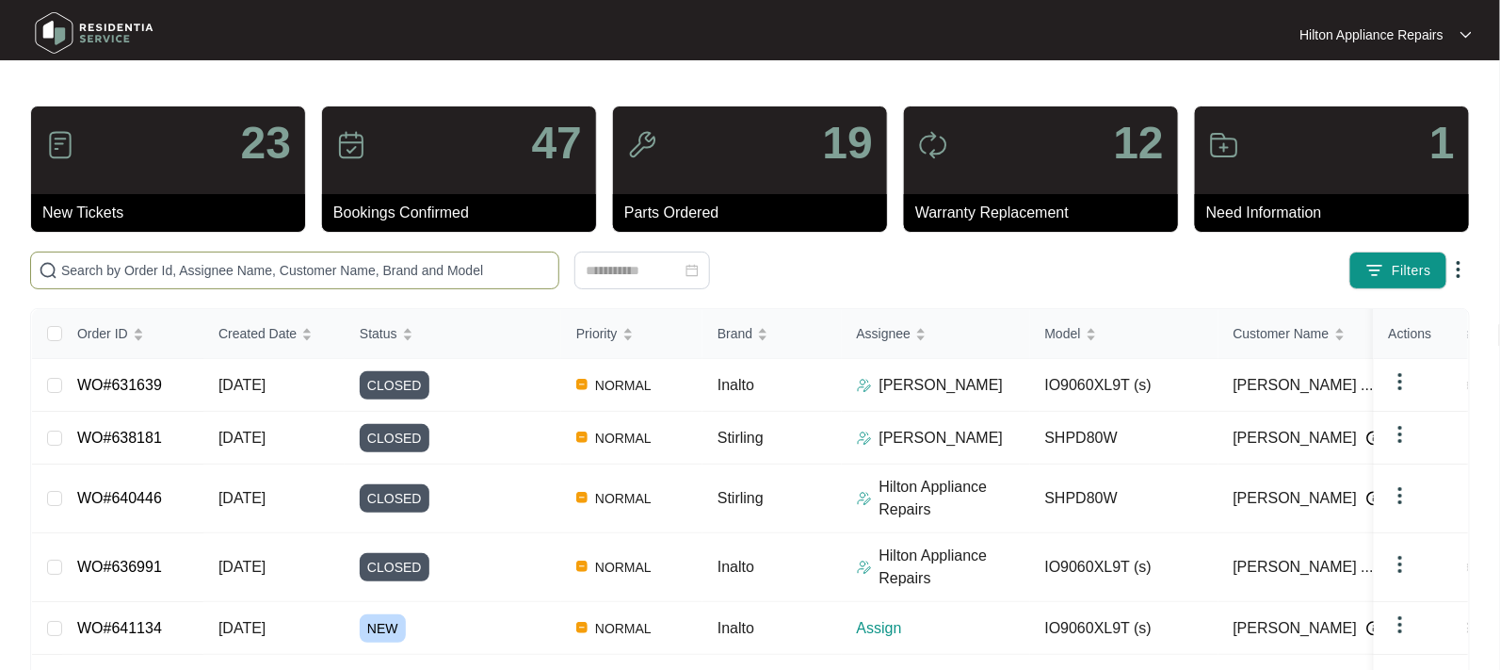
click at [97, 263] on input "text" at bounding box center [306, 270] width 490 height 21
paste input "641134"
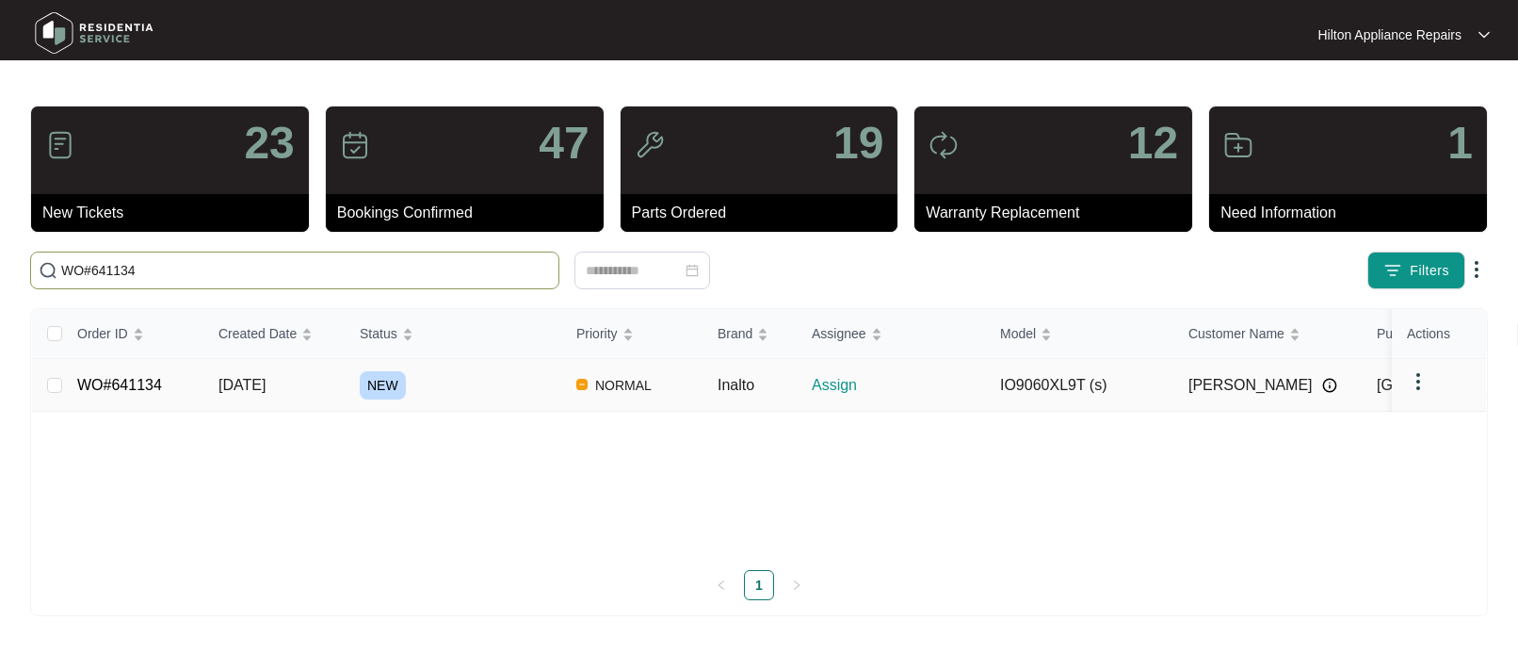
type input "WO#641134"
click at [250, 377] on span "16/09/2025" at bounding box center [241, 385] width 47 height 16
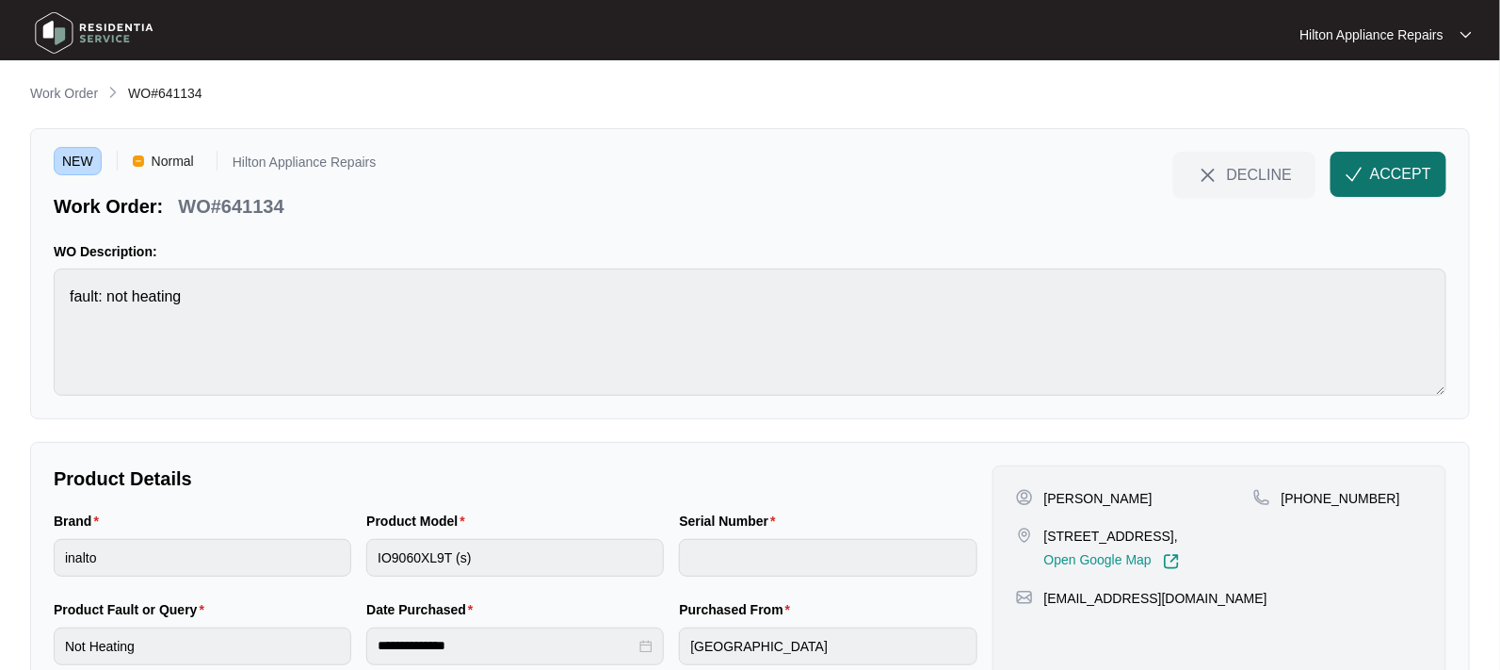
click at [1365, 170] on button "ACCEPT" at bounding box center [1389, 174] width 116 height 45
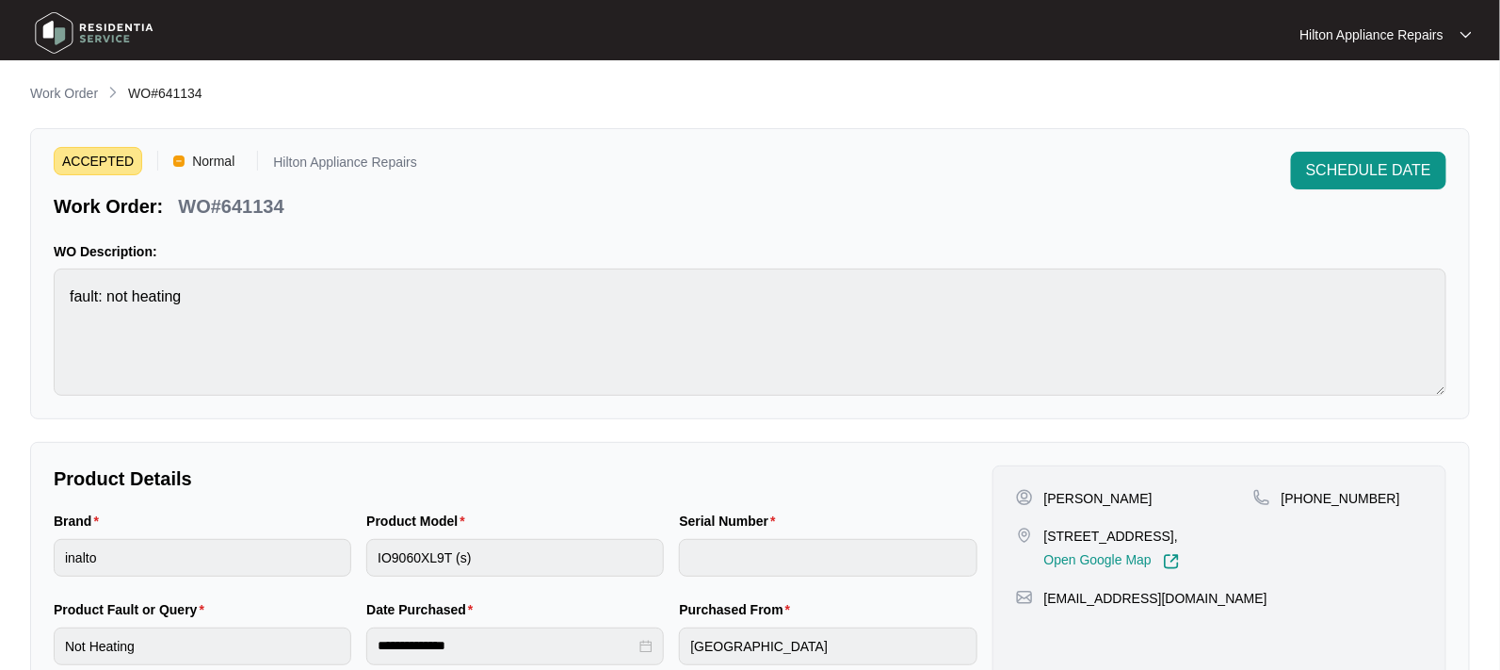
click at [297, 532] on div "Brand inalto Product Model IO9060XL9T (s) Serial Number" at bounding box center [515, 554] width 939 height 89
drag, startPoint x: 1171, startPoint y: 536, endPoint x: 1040, endPoint y: 531, distance: 131.0
click at [1040, 531] on div "8 Helcia View, Treeby WA 6164, Open Google Map" at bounding box center [1134, 547] width 237 height 43
copy p "8 Helcia View, Treeby"
drag, startPoint x: 1078, startPoint y: 494, endPoint x: 1037, endPoint y: 498, distance: 41.6
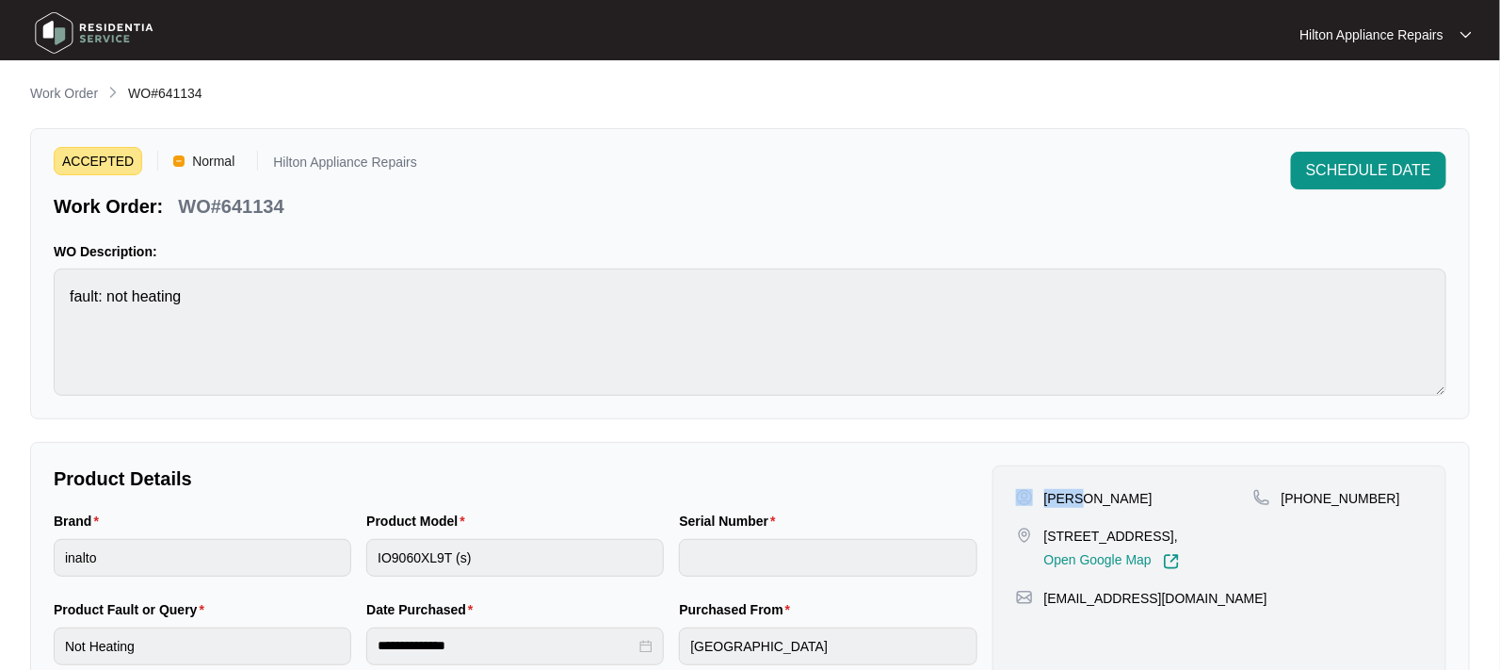
click at [1037, 498] on div "Chloe Henderson" at bounding box center [1134, 498] width 237 height 19
copy div "Chloe"
drag, startPoint x: 1151, startPoint y: 494, endPoint x: 1082, endPoint y: 494, distance: 68.7
click at [1082, 494] on div "Chloe Henderson" at bounding box center [1134, 498] width 237 height 19
copy p "Henderson"
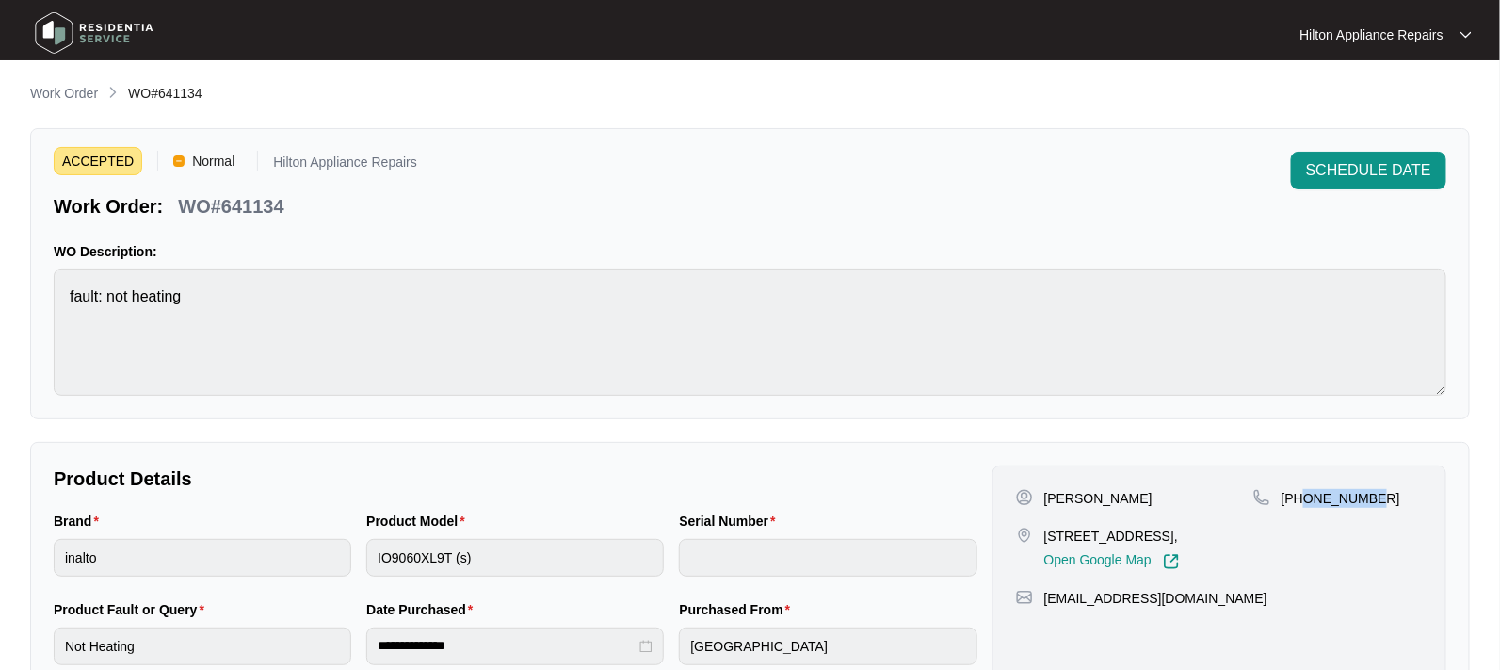
drag, startPoint x: 1381, startPoint y: 494, endPoint x: 1306, endPoint y: 495, distance: 74.4
click at [1306, 495] on div "+61401585477" at bounding box center [1338, 498] width 170 height 19
copy p "401585477"
drag, startPoint x: 1165, startPoint y: 597, endPoint x: 1043, endPoint y: 587, distance: 121.9
click at [1043, 589] on div "cjh1403@hotmail.com" at bounding box center [1219, 598] width 407 height 19
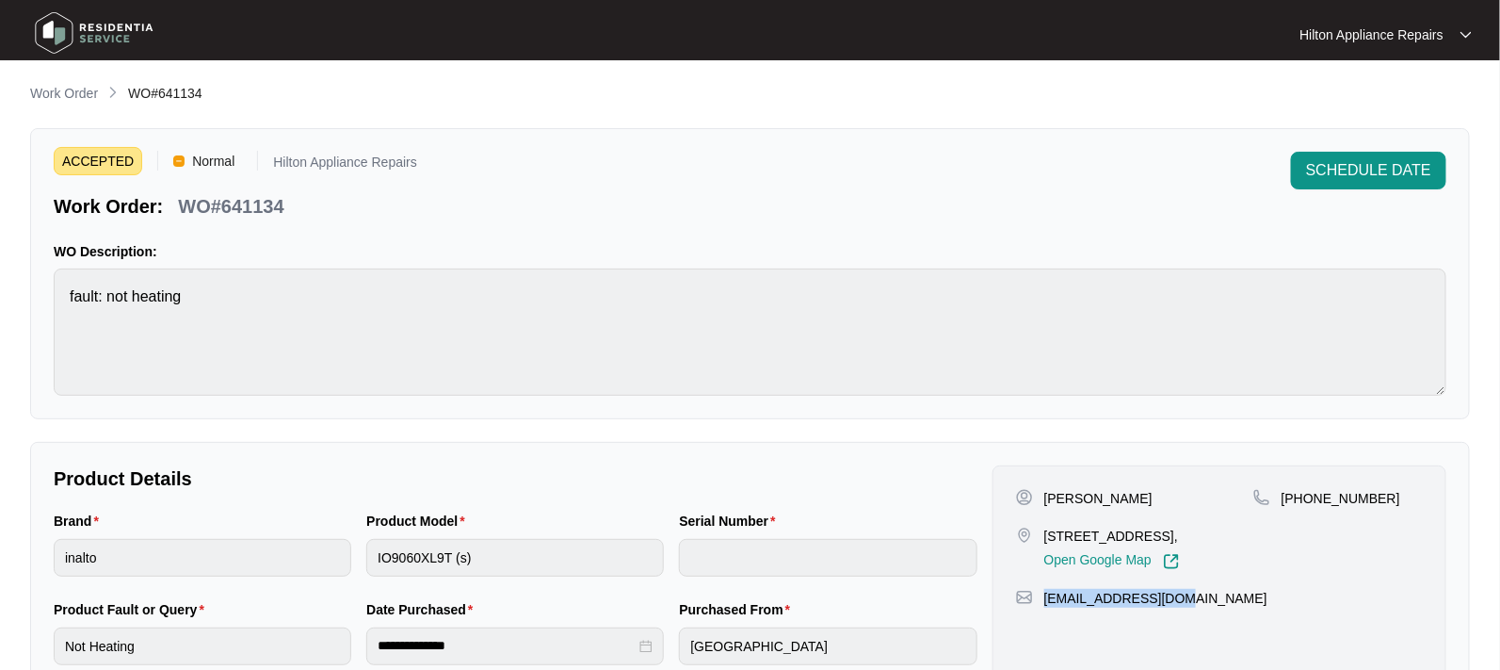
copy p "cjh1403@hotmail.com"
click at [339, 549] on div "Brand inalto Product Model IO9060XL9T (s) Serial Number" at bounding box center [515, 554] width 939 height 89
drag, startPoint x: 275, startPoint y: 215, endPoint x: 183, endPoint y: 206, distance: 92.7
click at [183, 206] on div "WO#641134" at bounding box center [230, 202] width 121 height 33
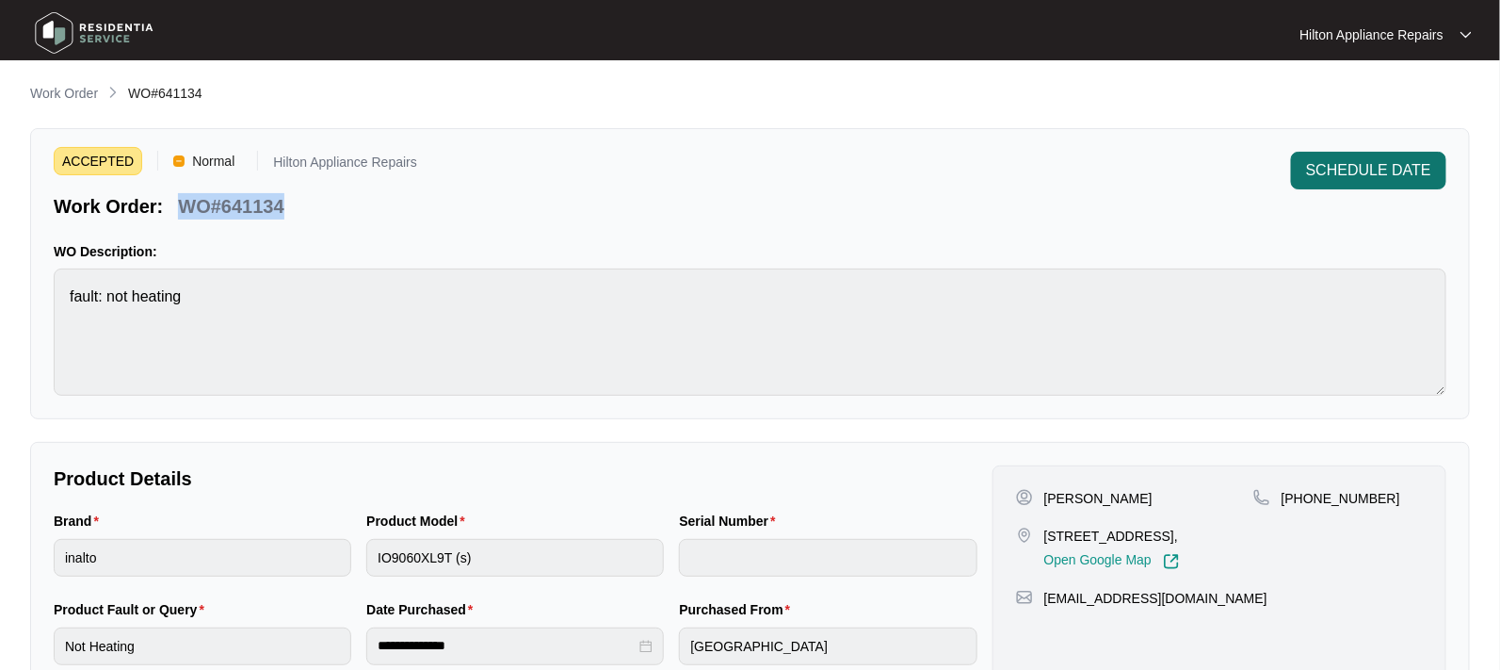
click at [1341, 165] on span "SCHEDULE DATE" at bounding box center [1368, 170] width 125 height 23
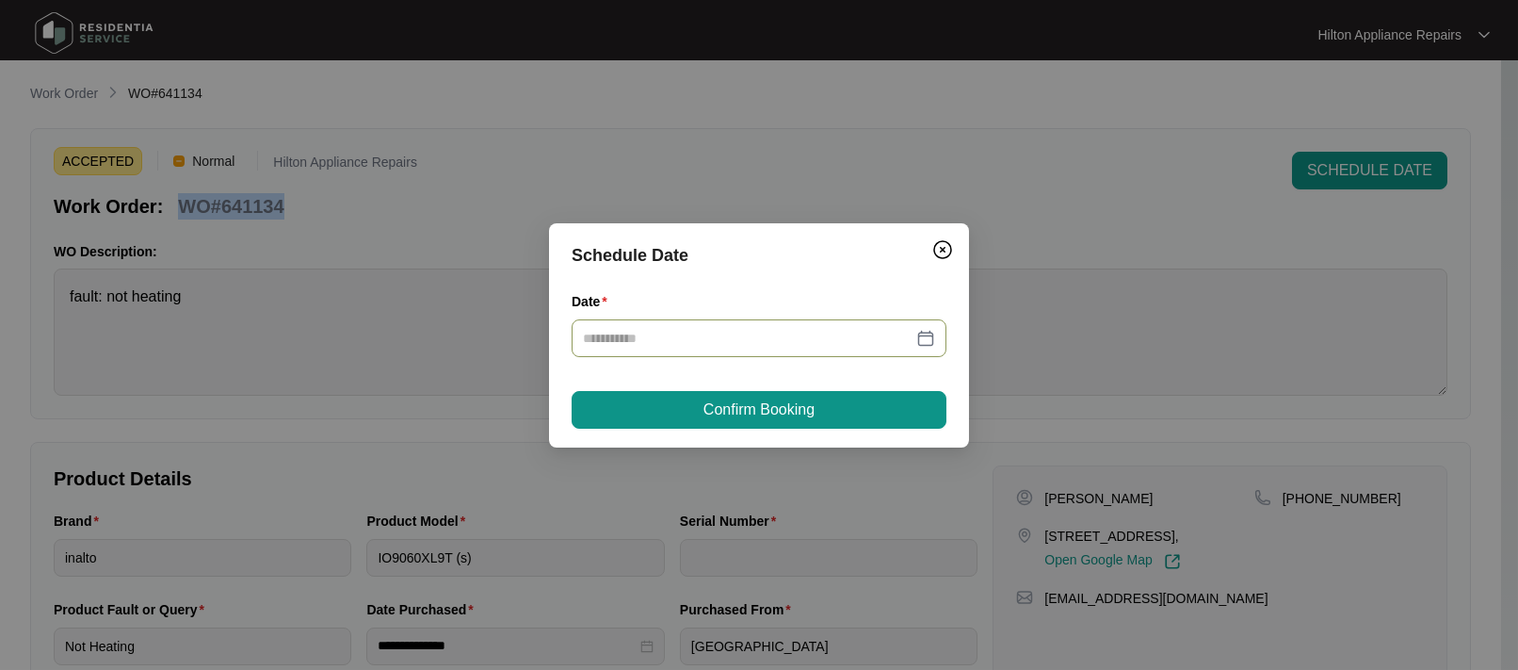
click at [929, 328] on div at bounding box center [759, 338] width 352 height 21
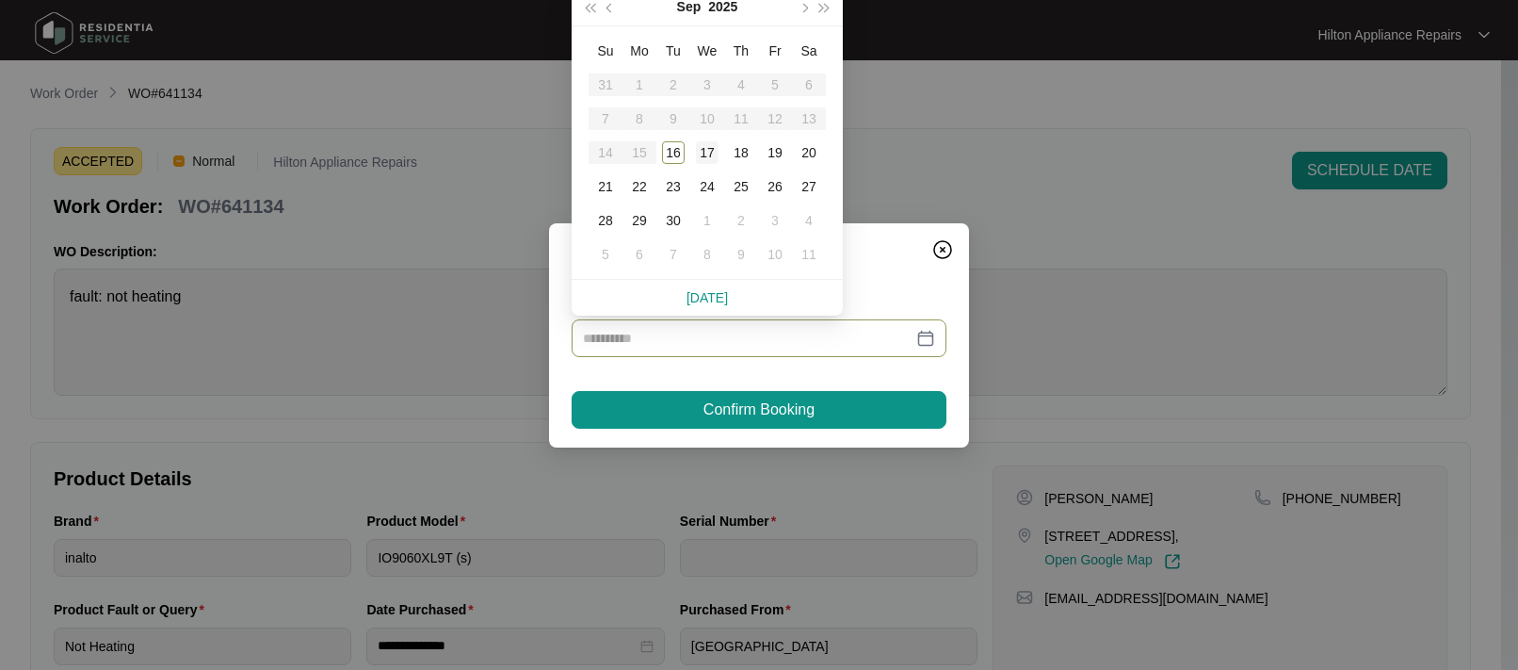
click at [709, 148] on div "17" at bounding box center [707, 152] width 23 height 23
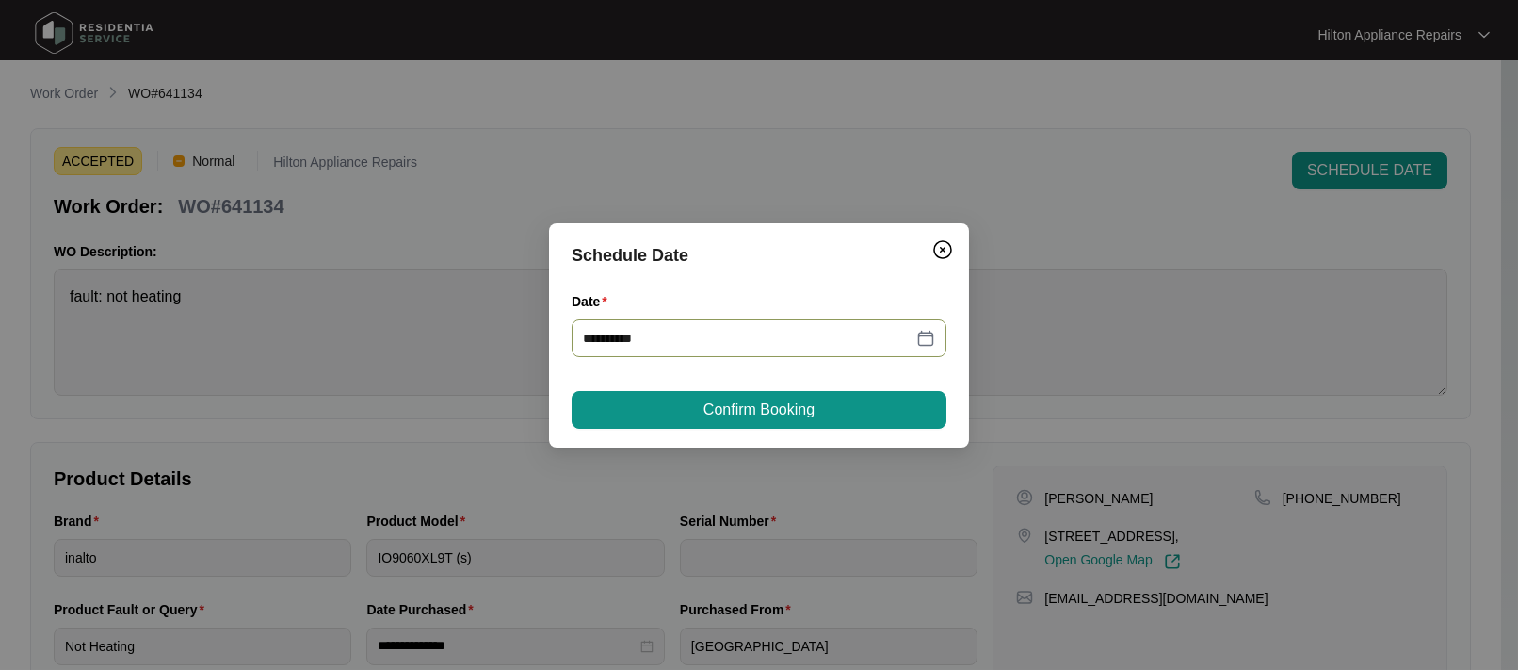
type input "**********"
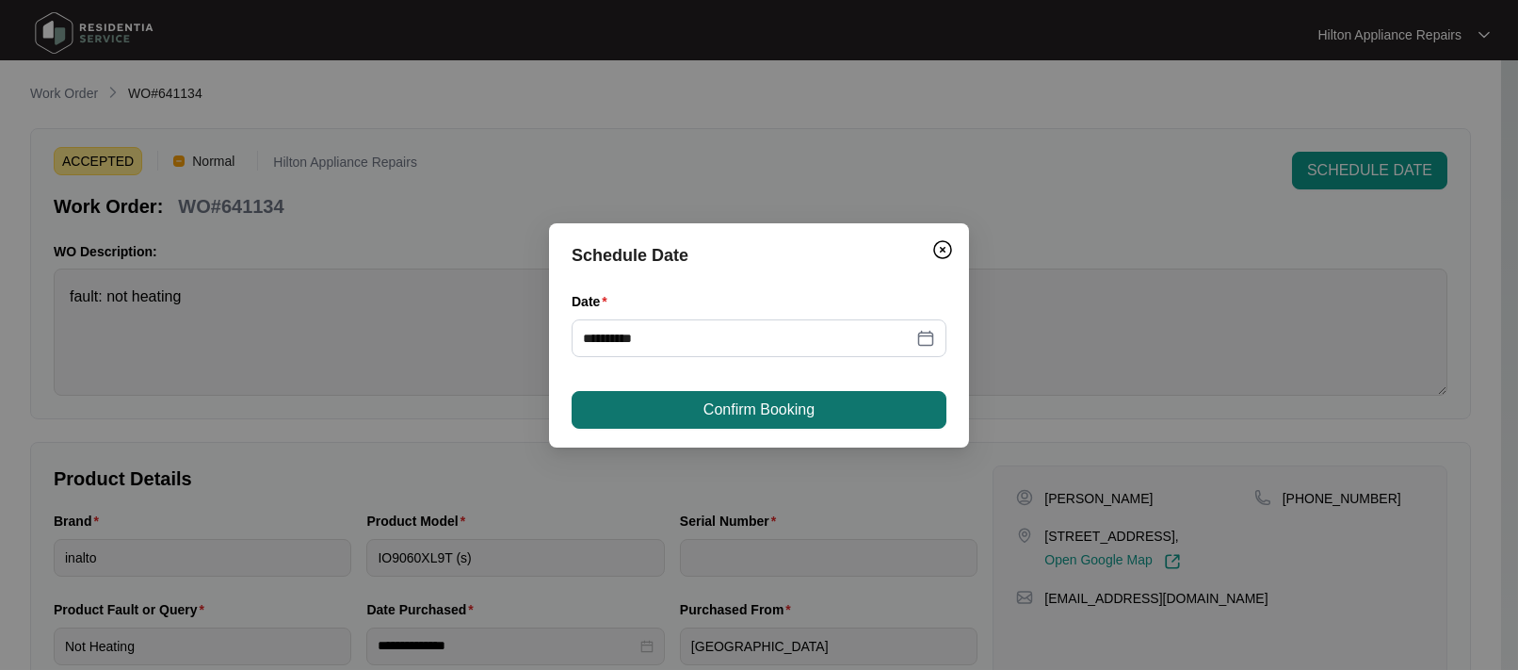
click at [735, 401] on span "Confirm Booking" at bounding box center [758, 409] width 111 height 23
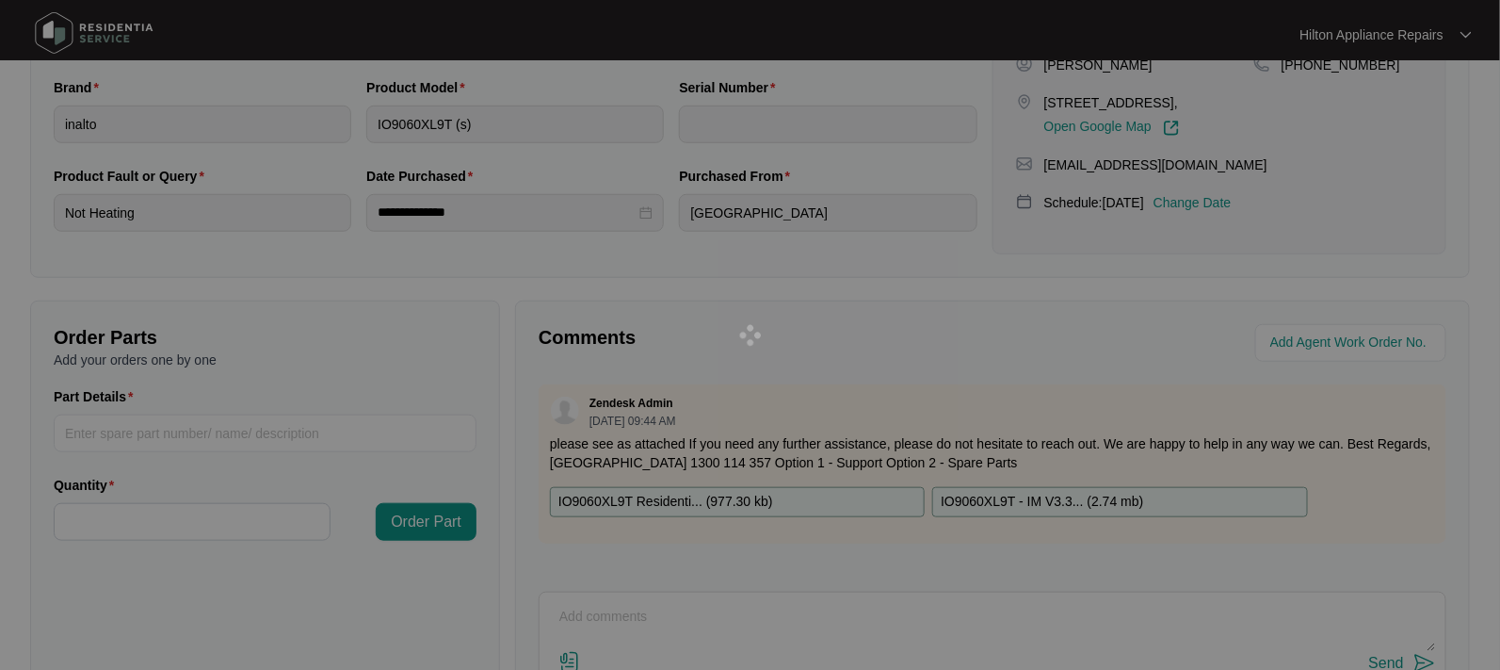
scroll to position [471, 0]
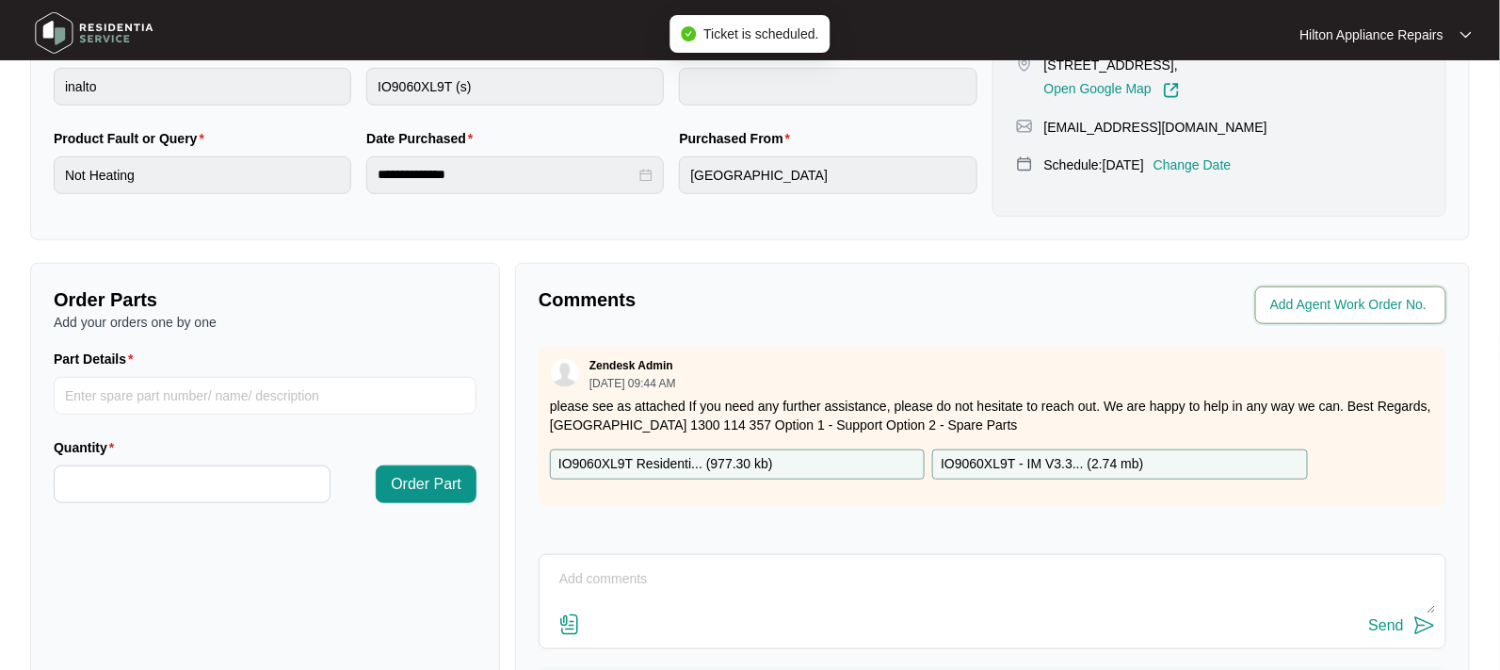
click at [1286, 307] on input "string" at bounding box center [1352, 305] width 165 height 23
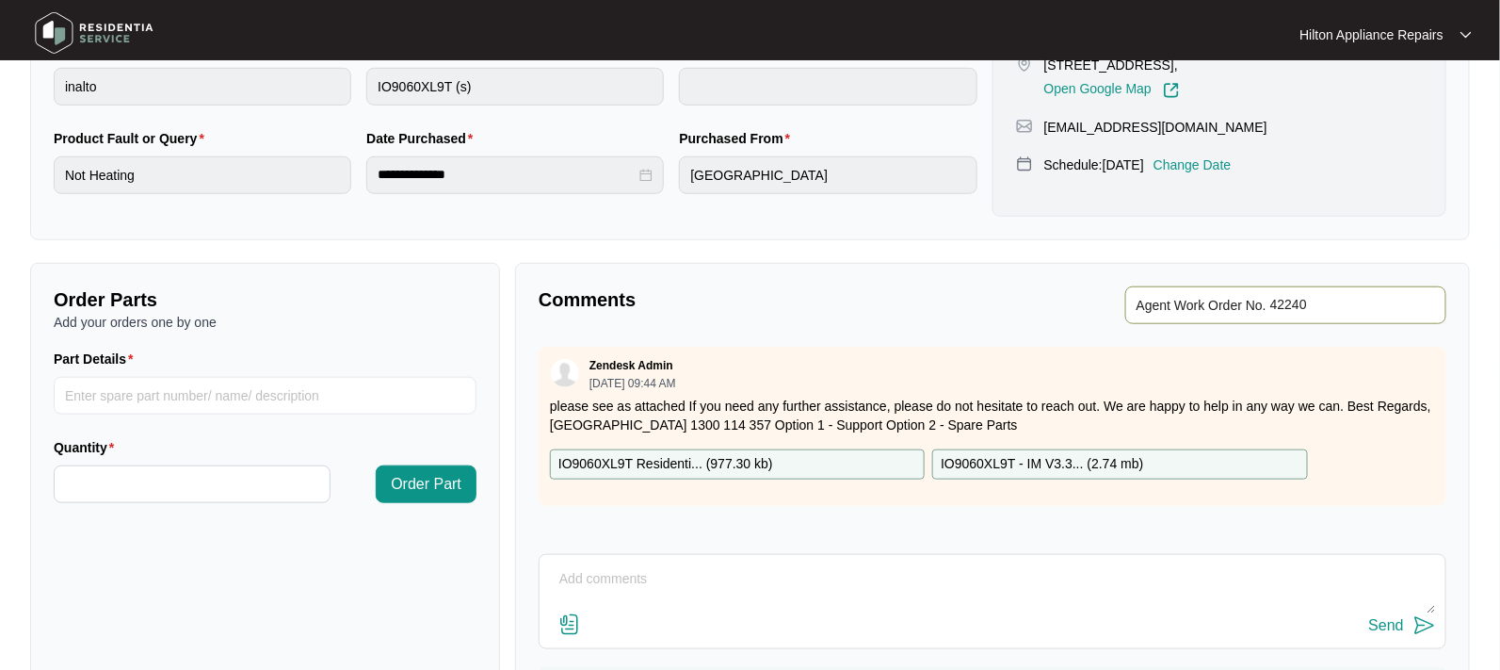
type input "42240"
click at [913, 273] on div "Comments Agent Work Order No. Zendesk Admin 09/16/2025 at 09:44 AM please see a…" at bounding box center [992, 505] width 955 height 485
click at [922, 323] on div "Comments Agent Work Order No. Zendesk Admin 09/16/2025 at 09:44 AM please see a…" at bounding box center [992, 505] width 955 height 485
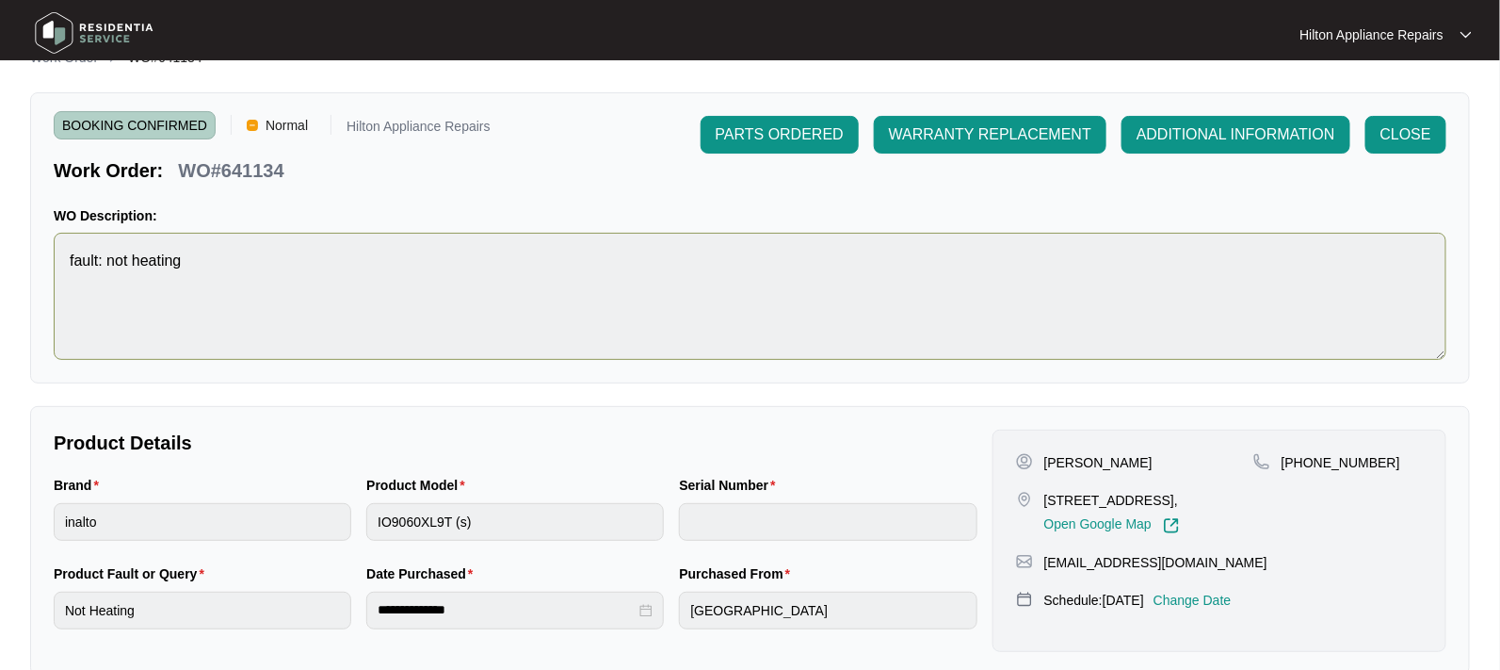
scroll to position [0, 0]
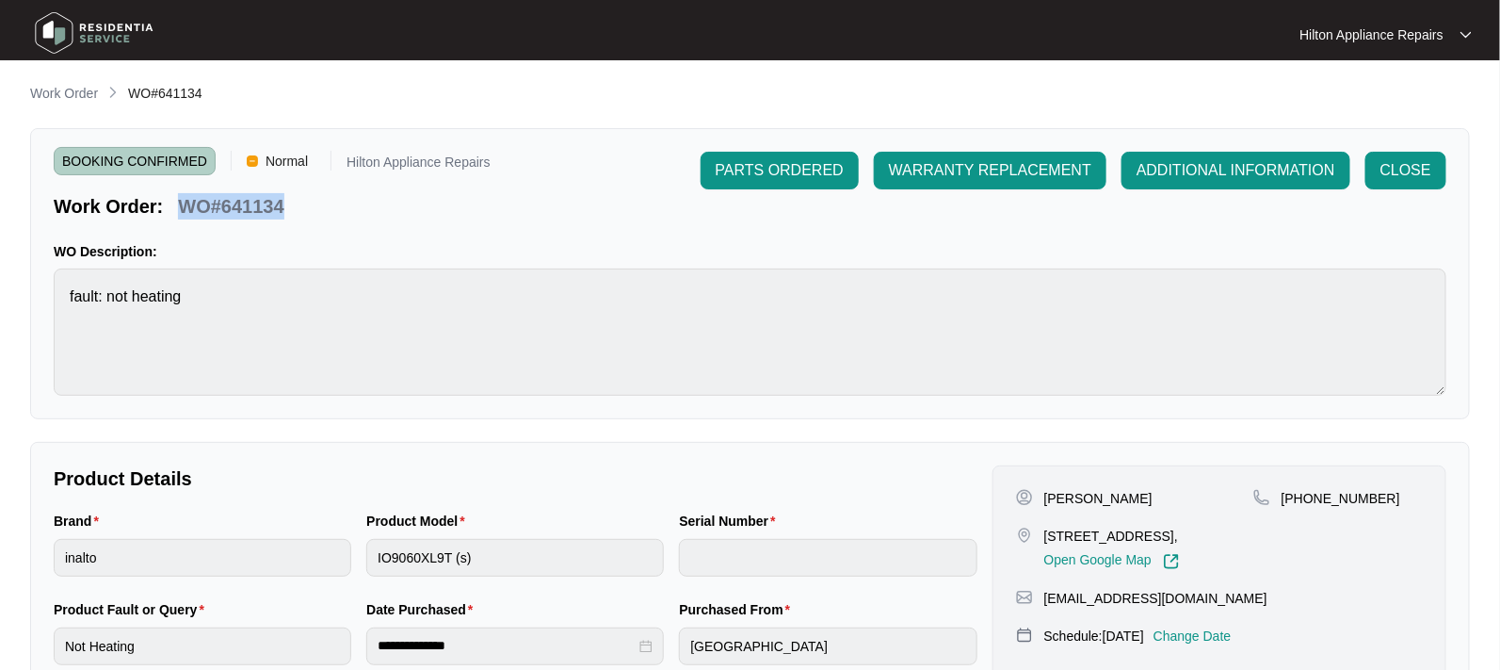
drag, startPoint x: 308, startPoint y: 209, endPoint x: 180, endPoint y: 202, distance: 128.3
click at [180, 202] on div "Work Order: WO#641134" at bounding box center [272, 202] width 437 height 33
copy p "WO#641134"
click at [75, 94] on p "Work Order" at bounding box center [64, 93] width 68 height 19
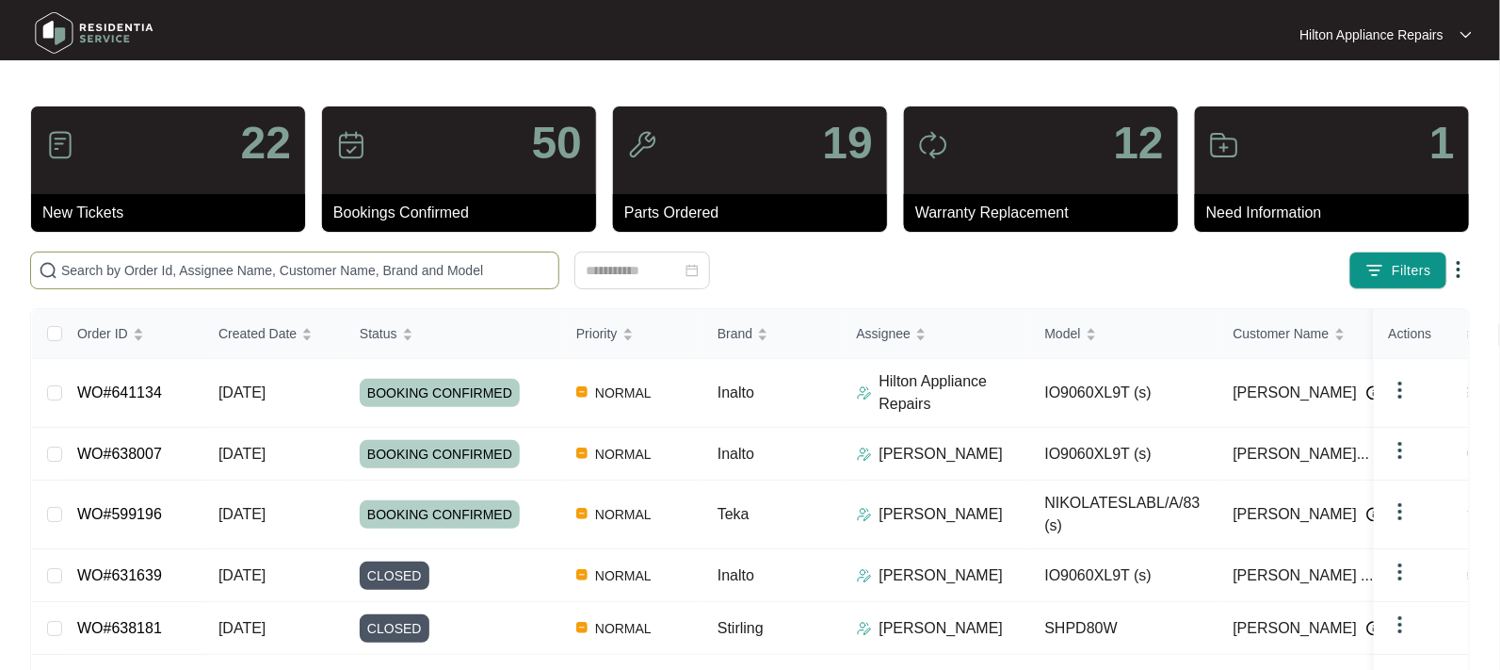
click at [98, 260] on input "text" at bounding box center [306, 270] width 490 height 21
paste input "WO#641134"
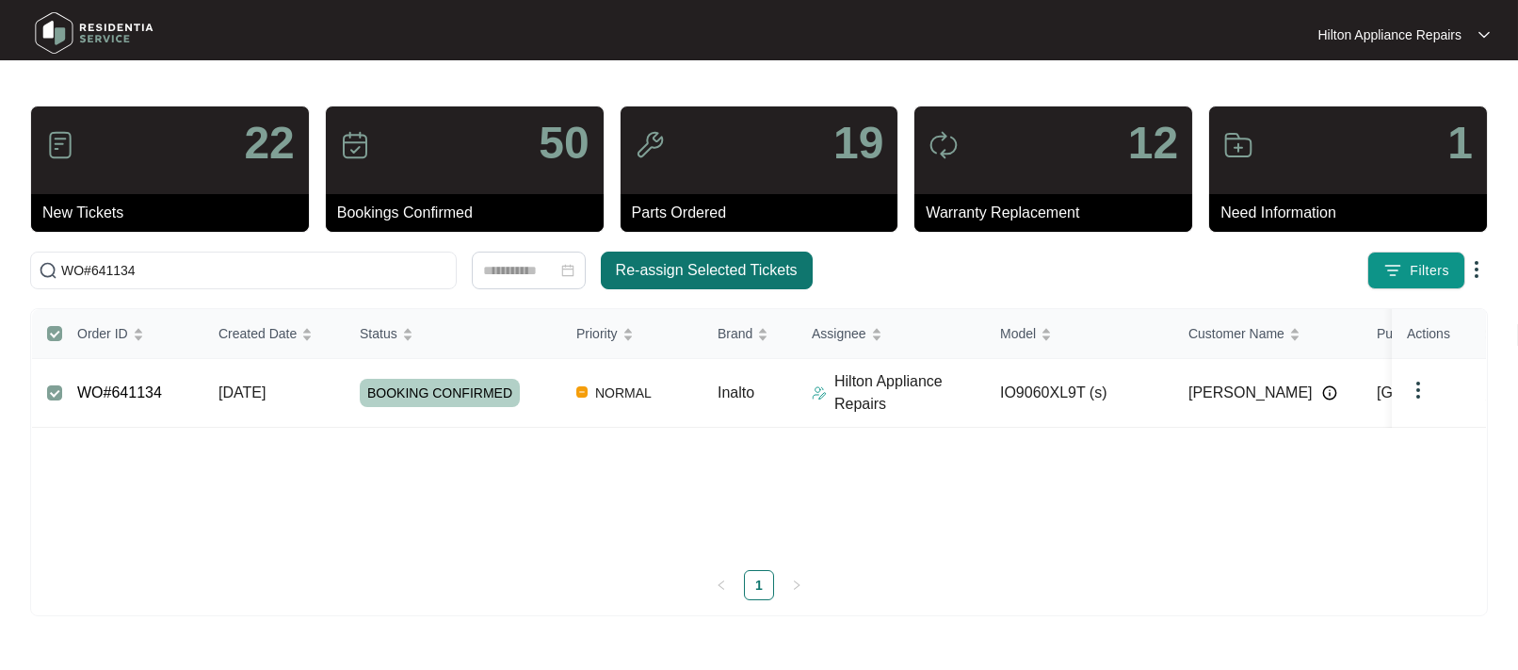
click at [706, 264] on span "Re-assign Selected Tickets" at bounding box center [707, 270] width 182 height 23
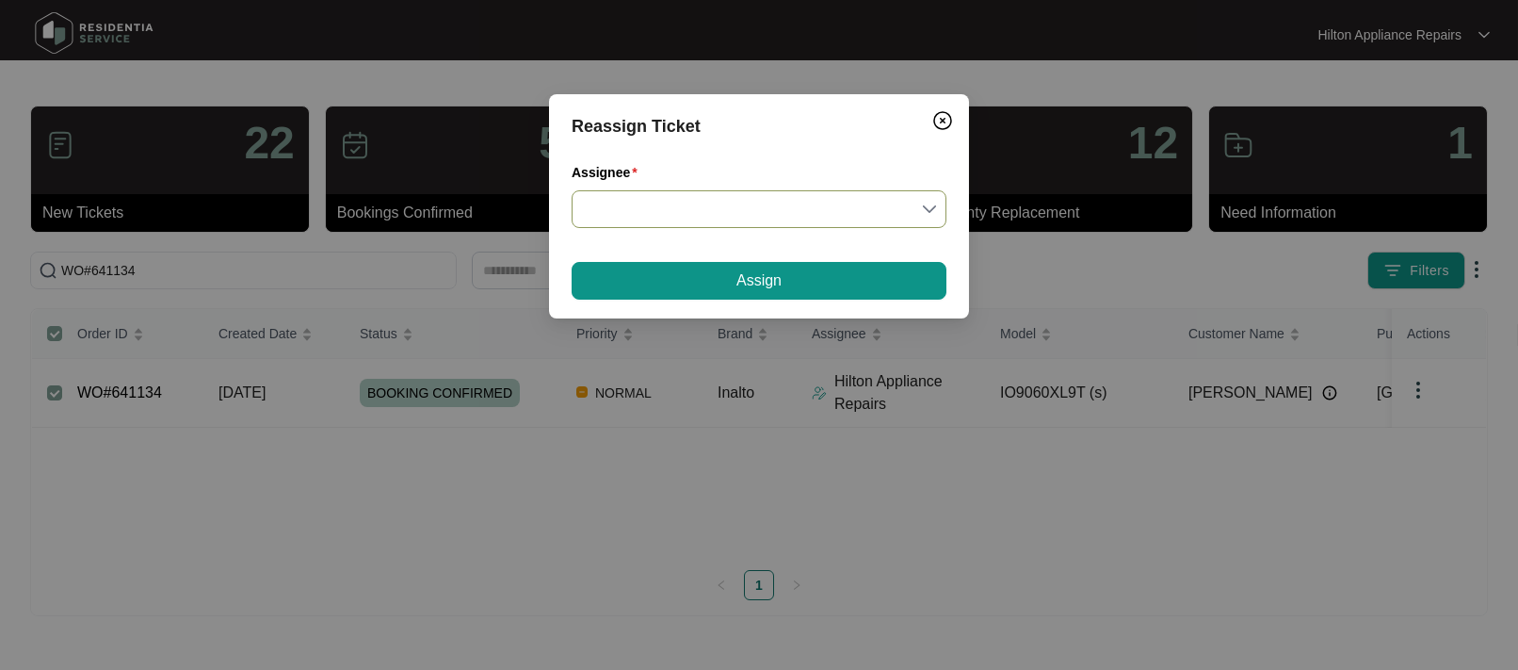
click at [936, 208] on div at bounding box center [759, 209] width 375 height 38
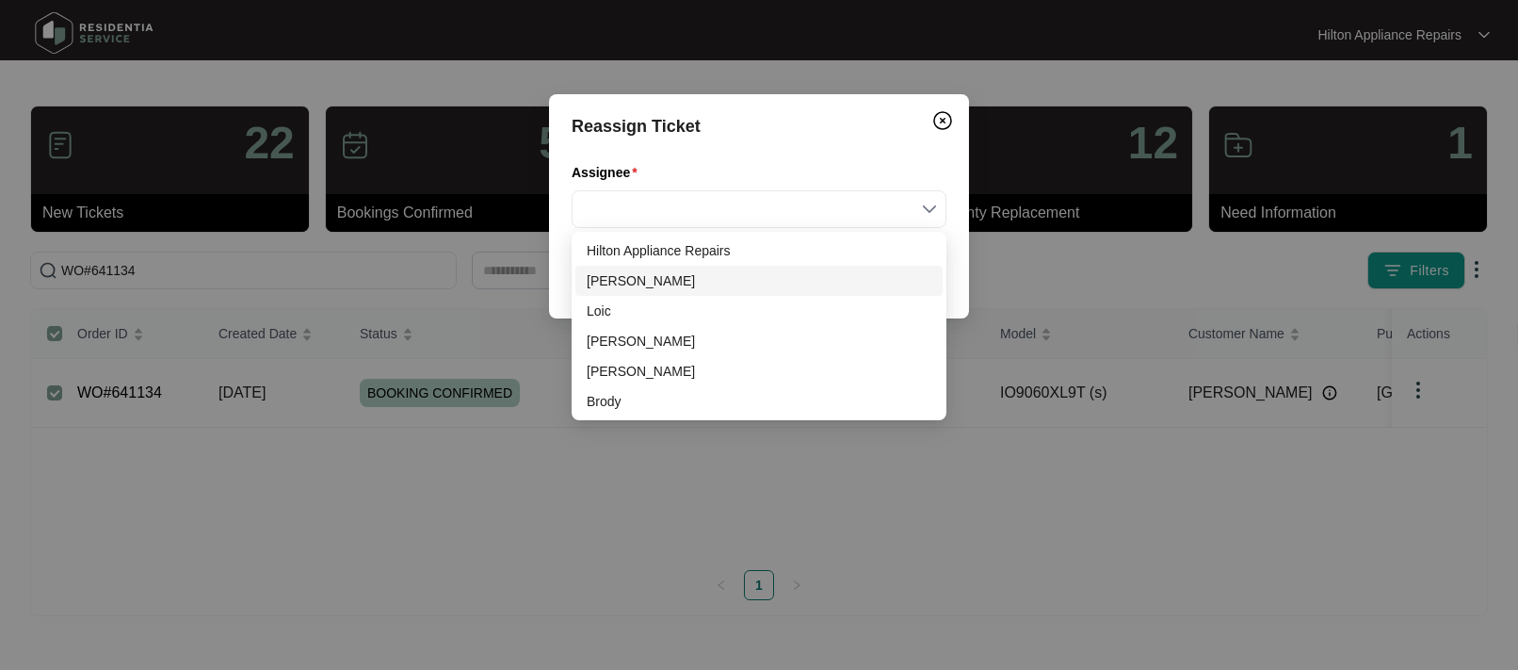
click at [607, 283] on div "Dean" at bounding box center [759, 280] width 345 height 21
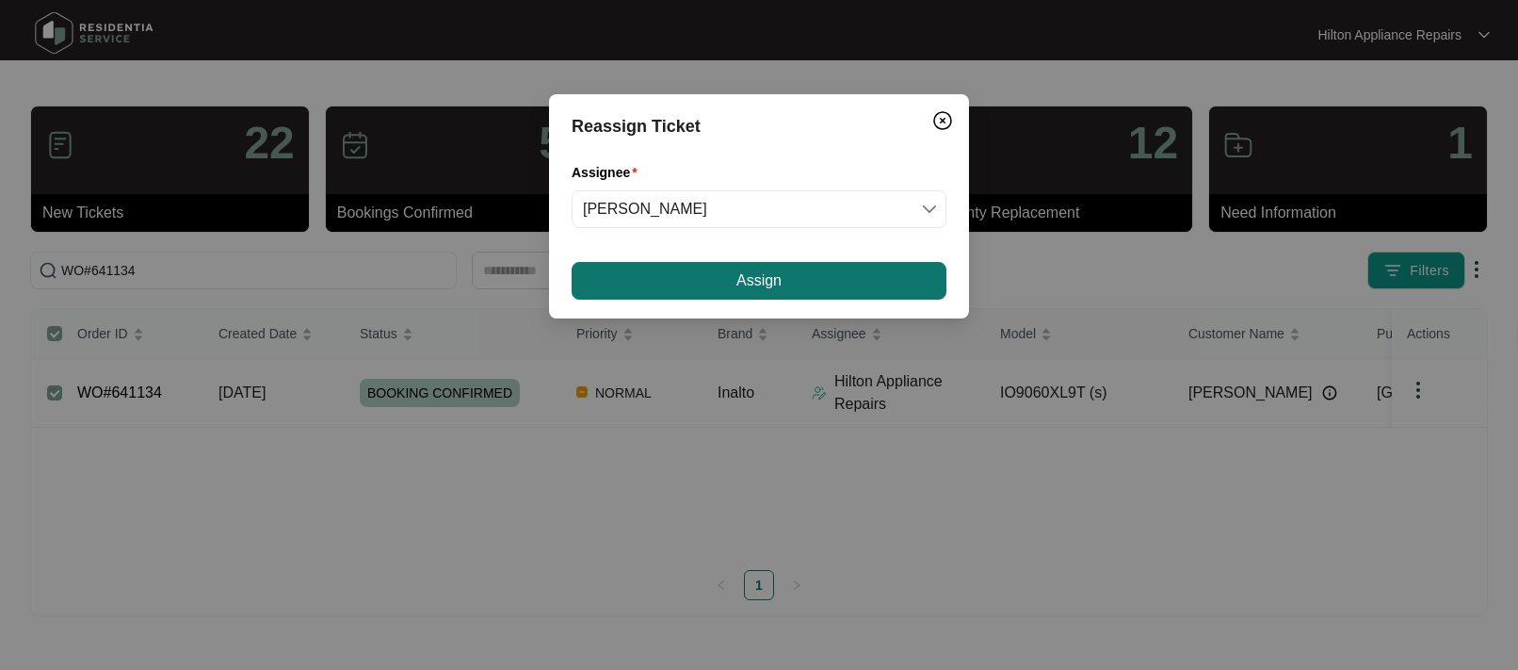
click at [619, 275] on button "Assign" at bounding box center [759, 281] width 375 height 38
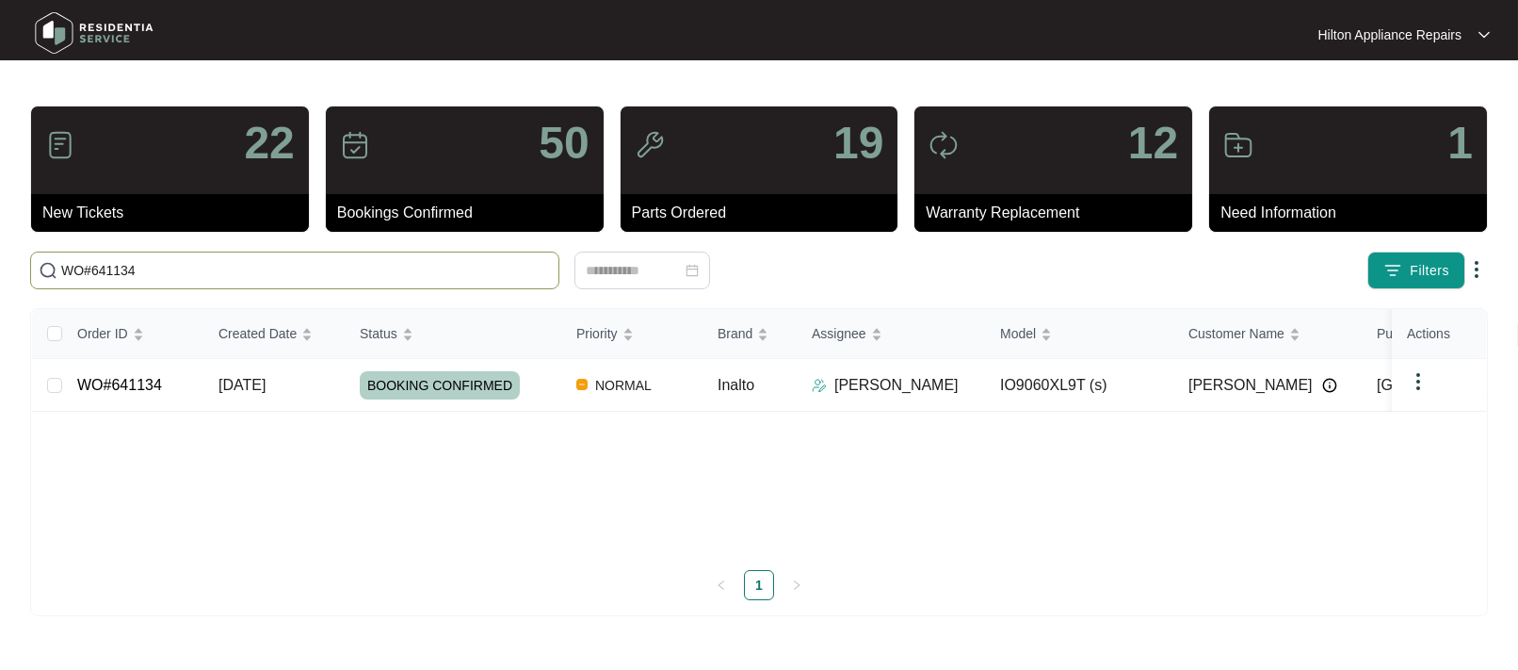
drag, startPoint x: 173, startPoint y: 266, endPoint x: 24, endPoint y: 241, distance: 150.9
click at [19, 254] on main "22 New Tickets 50 Bookings Confirmed 19 Parts Ordered 12 Warranty Replacement 1…" at bounding box center [759, 335] width 1518 height 670
paste input "30608"
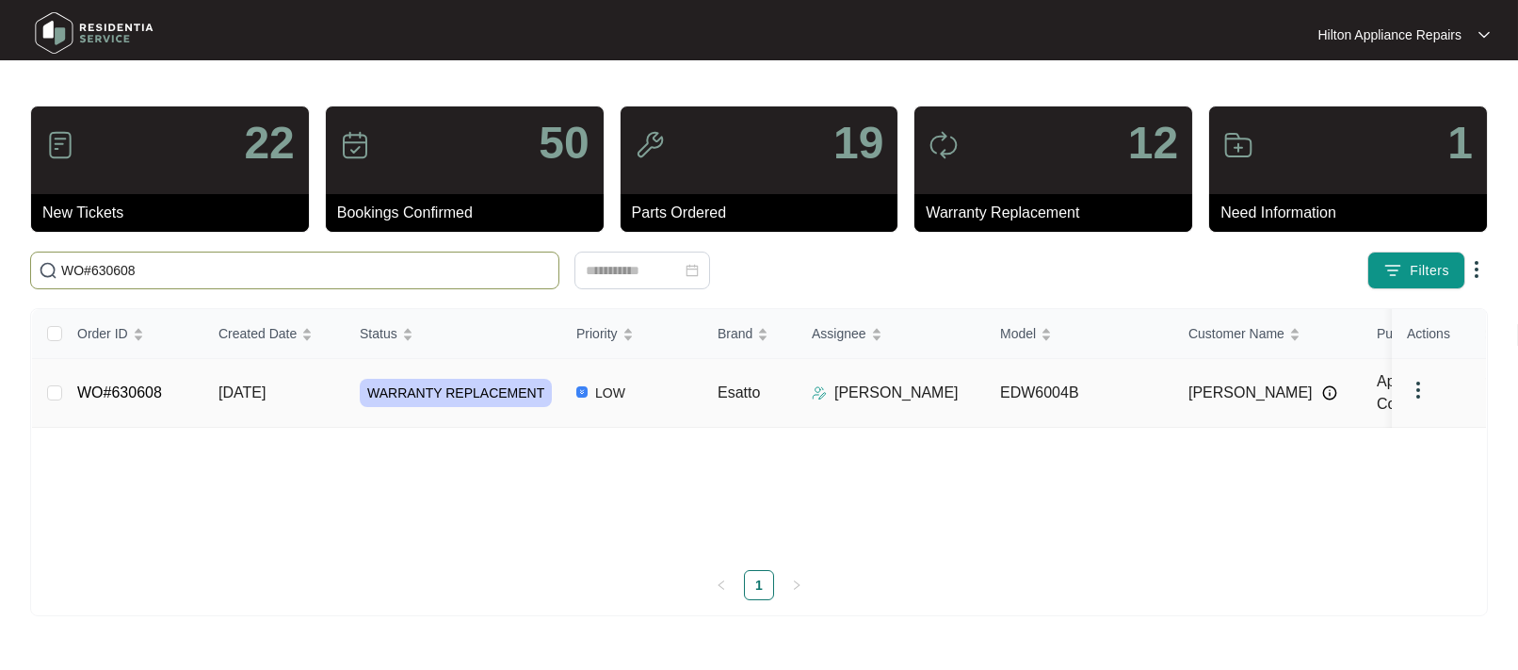
type input "WO#630608"
click at [255, 389] on span "21/08/2025" at bounding box center [241, 392] width 47 height 16
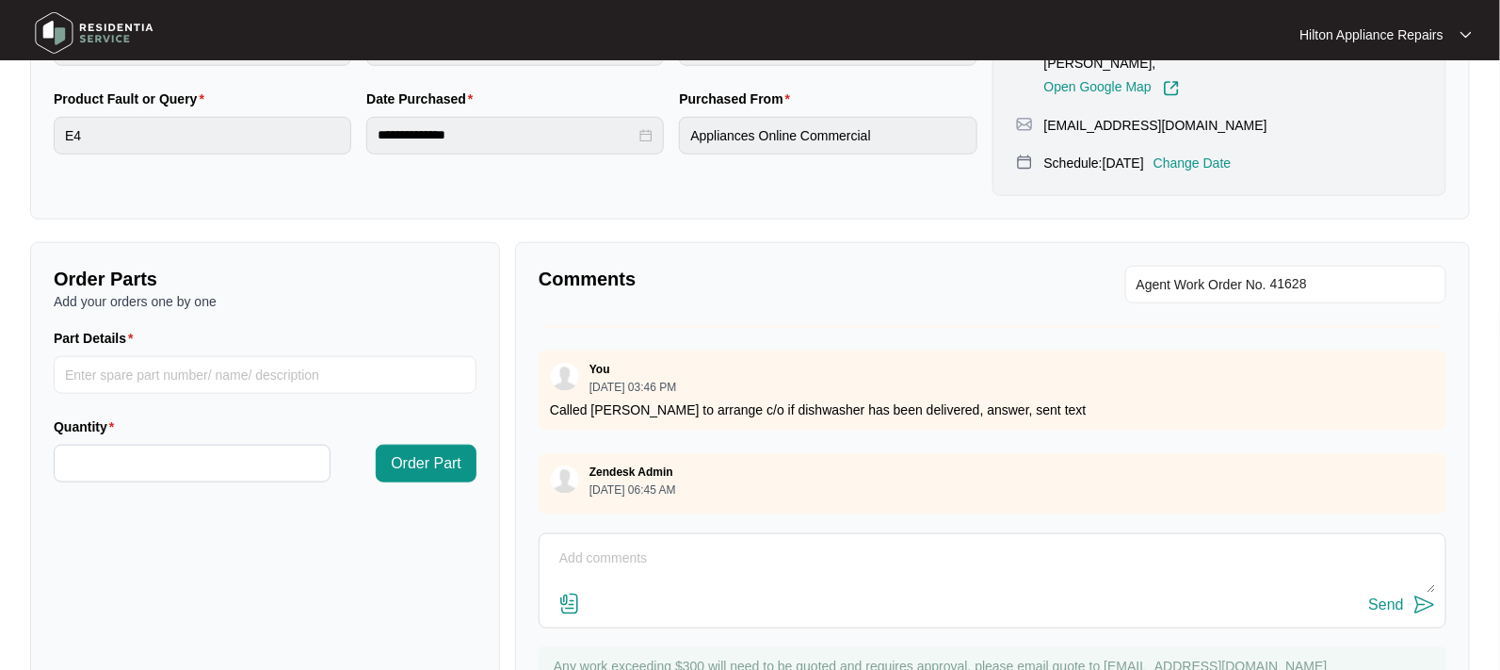
scroll to position [577, 0]
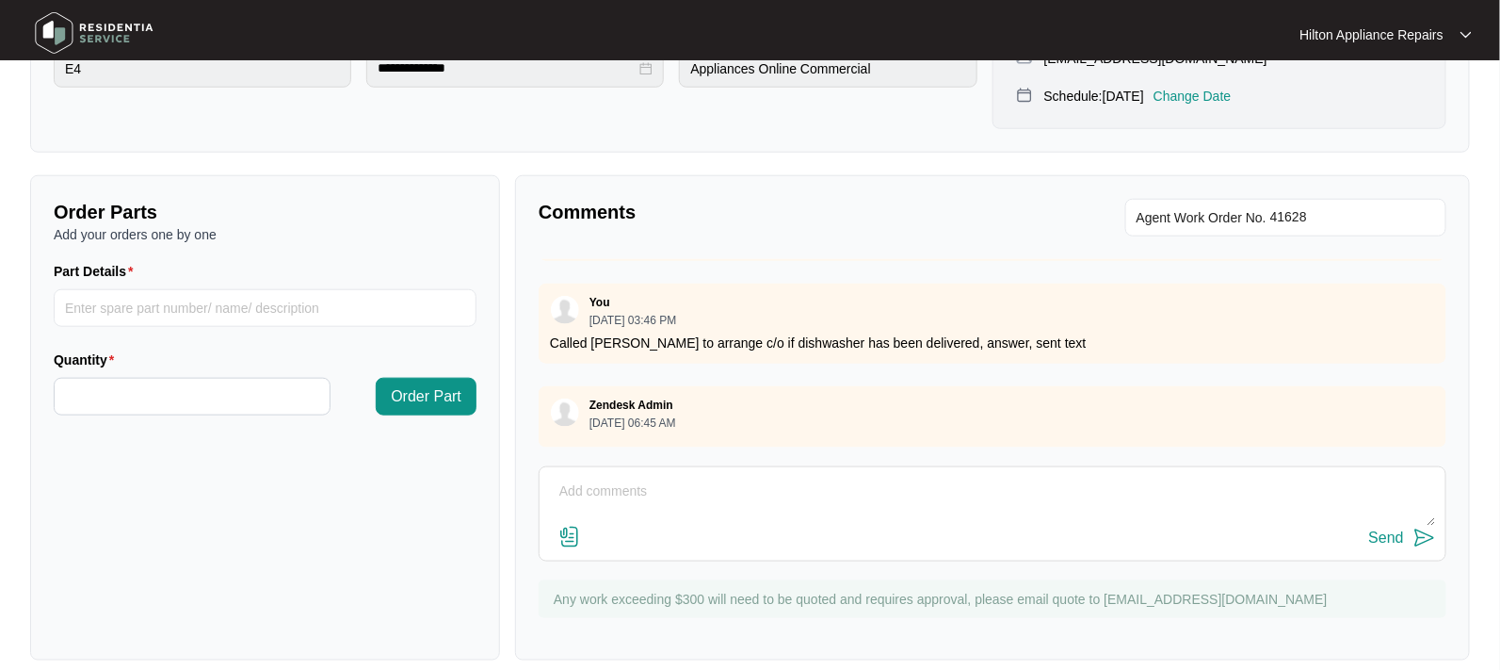
click at [590, 476] on textarea at bounding box center [992, 500] width 887 height 49
click at [992, 476] on textarea "Called Rachel to see if dishwasher has been delivered to schedule disconect/rec…" at bounding box center [992, 500] width 887 height 49
click at [1091, 476] on textarea "Called Rachel to see if dishwasher has been delivered to schedule disconnect/re…" at bounding box center [992, 500] width 887 height 49
type textarea "Called Rachel to see if dishwasher has been delivered to schedule disconnect/re…"
click at [1382, 529] on div "Send" at bounding box center [1386, 537] width 35 height 17
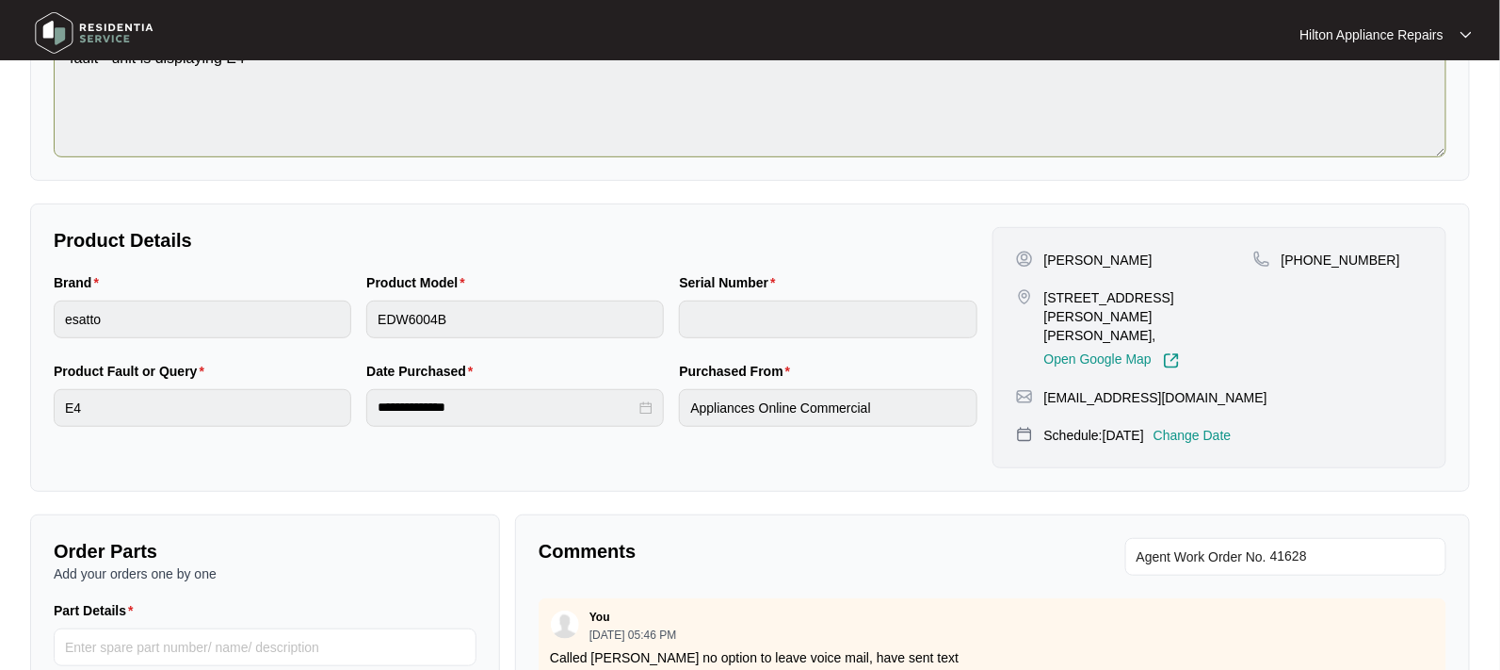
scroll to position [0, 0]
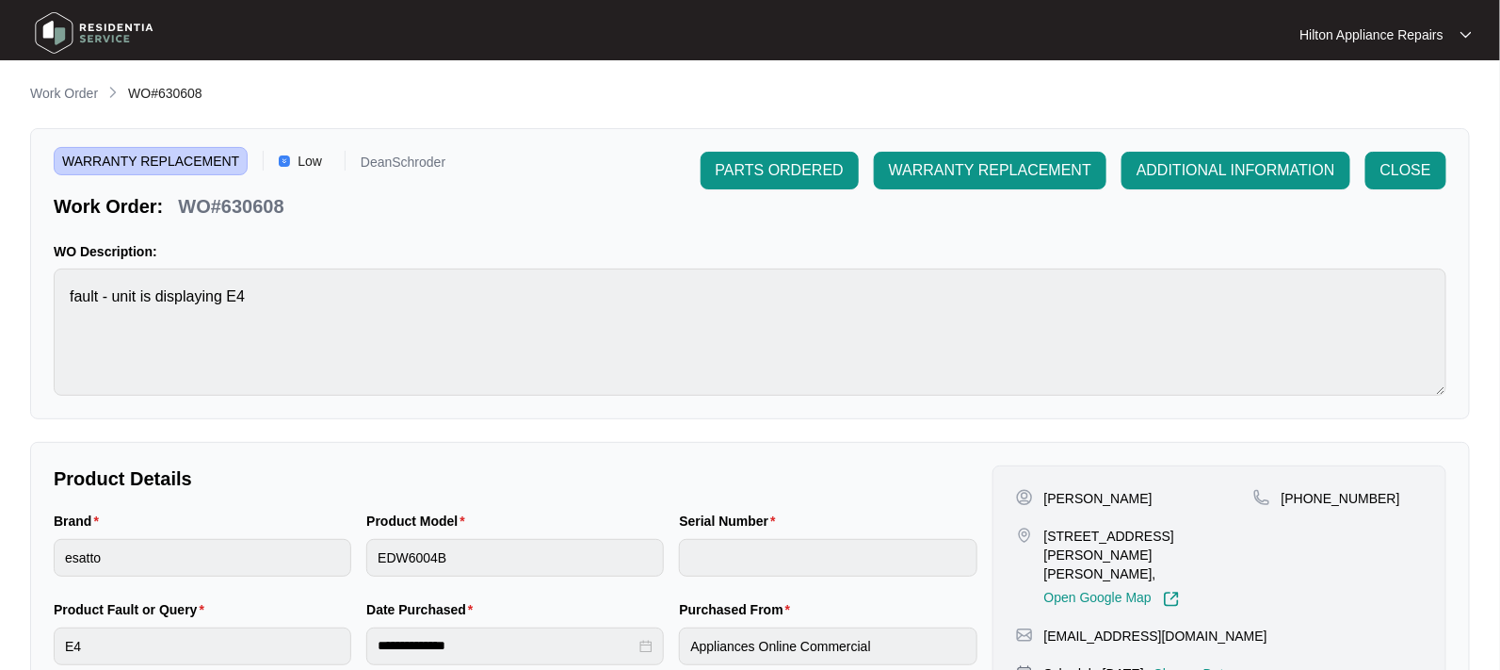
drag, startPoint x: 57, startPoint y: 91, endPoint x: 232, endPoint y: 3, distance: 195.4
click at [58, 89] on p "Work Order" at bounding box center [64, 93] width 68 height 19
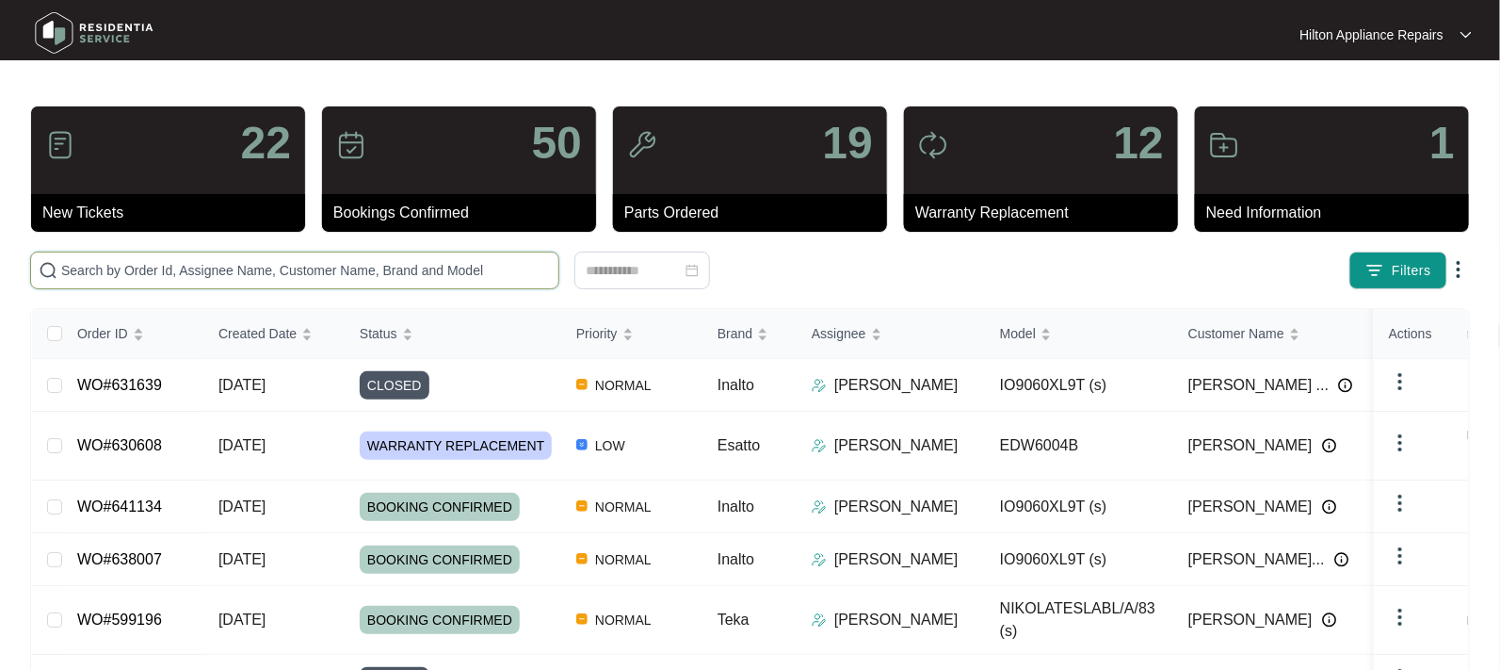
click at [84, 270] on input "text" at bounding box center [306, 270] width 490 height 21
paste input "634273"
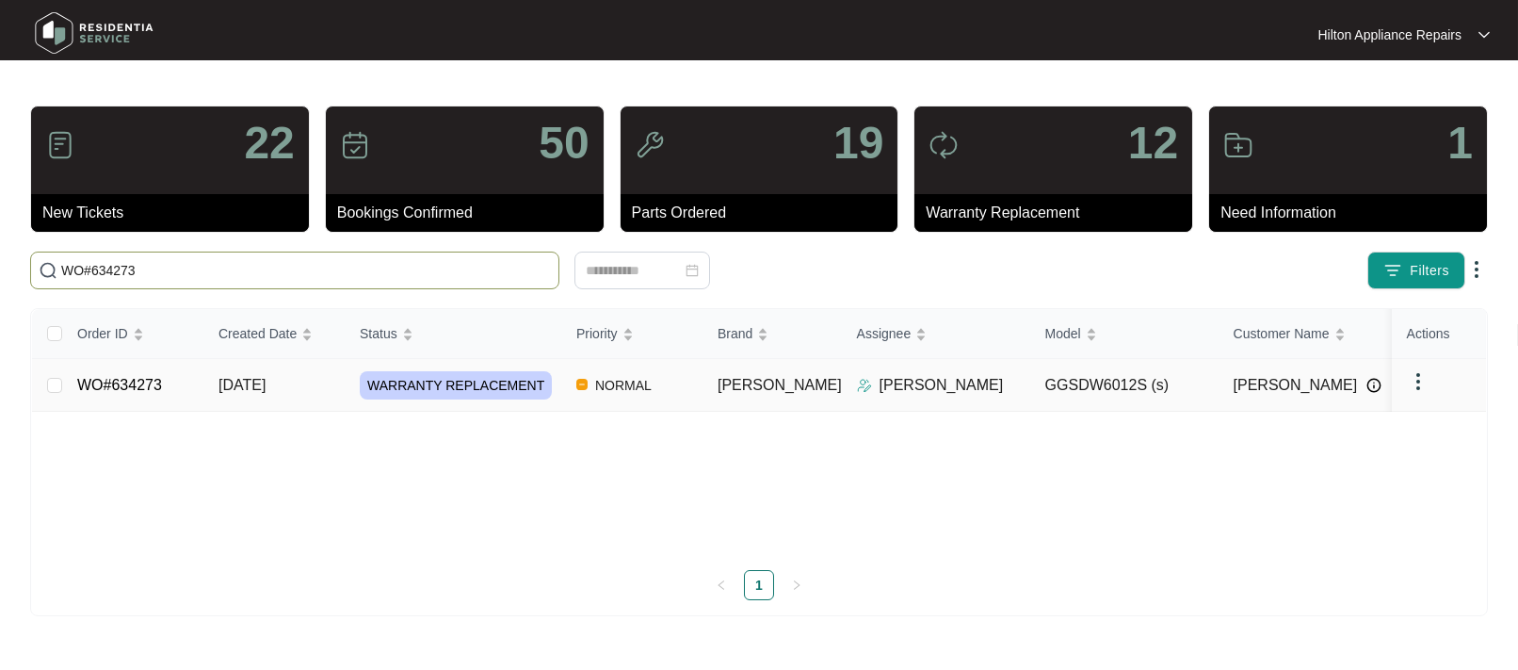
type input "WO#634273"
click at [243, 379] on span "29/08/2025" at bounding box center [241, 385] width 47 height 16
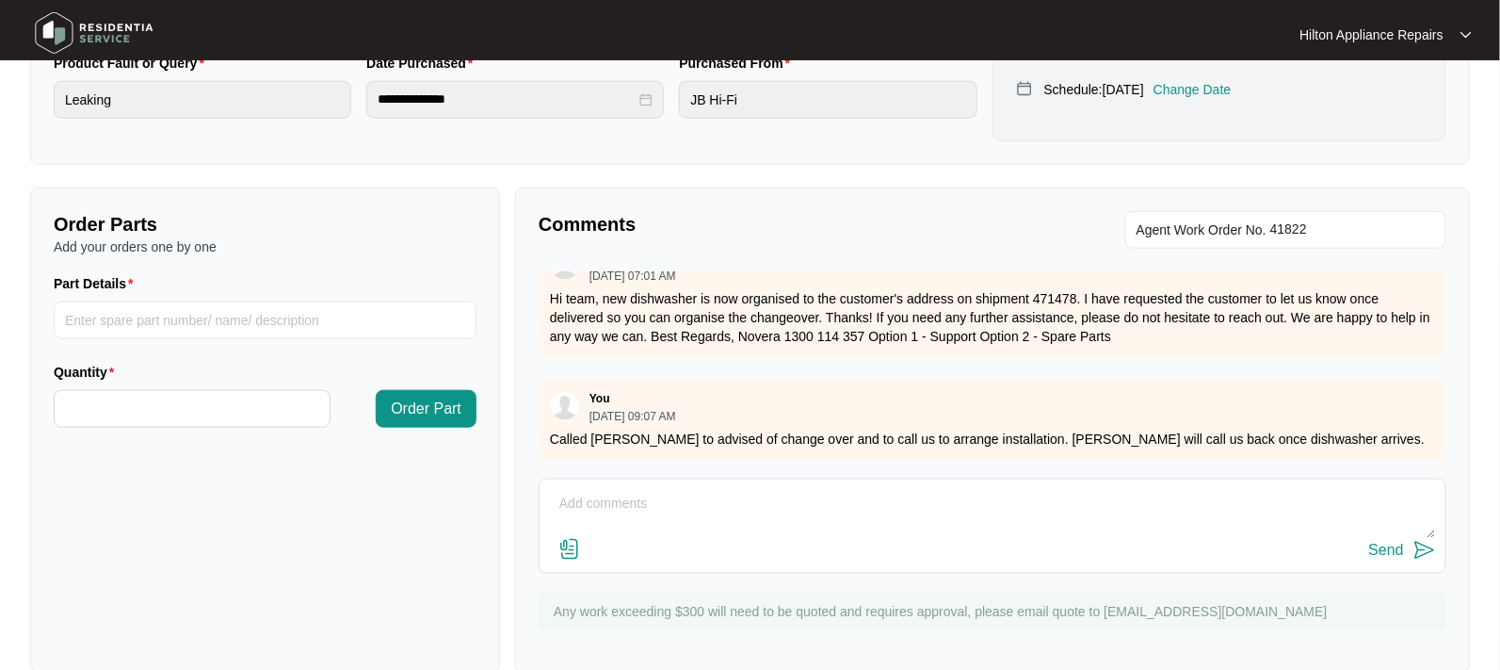
scroll to position [577, 0]
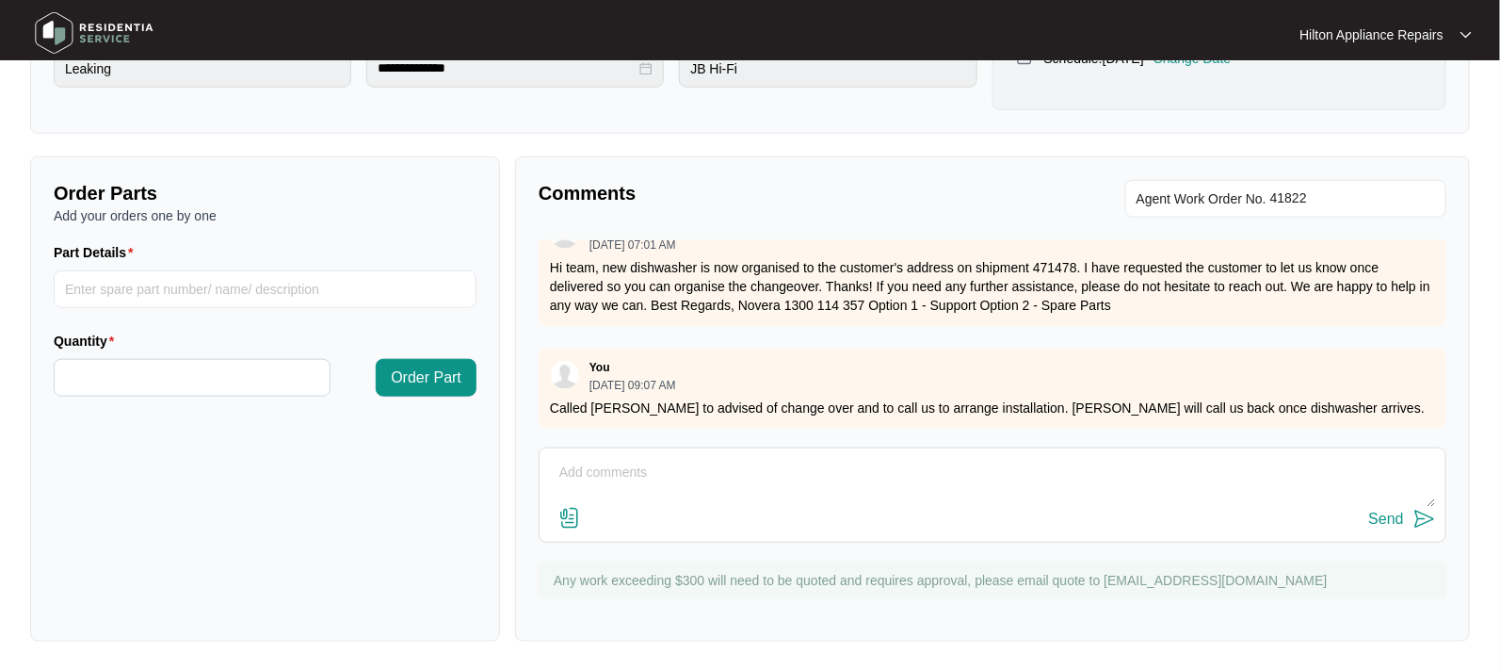
click at [585, 472] on textarea at bounding box center [992, 482] width 887 height 49
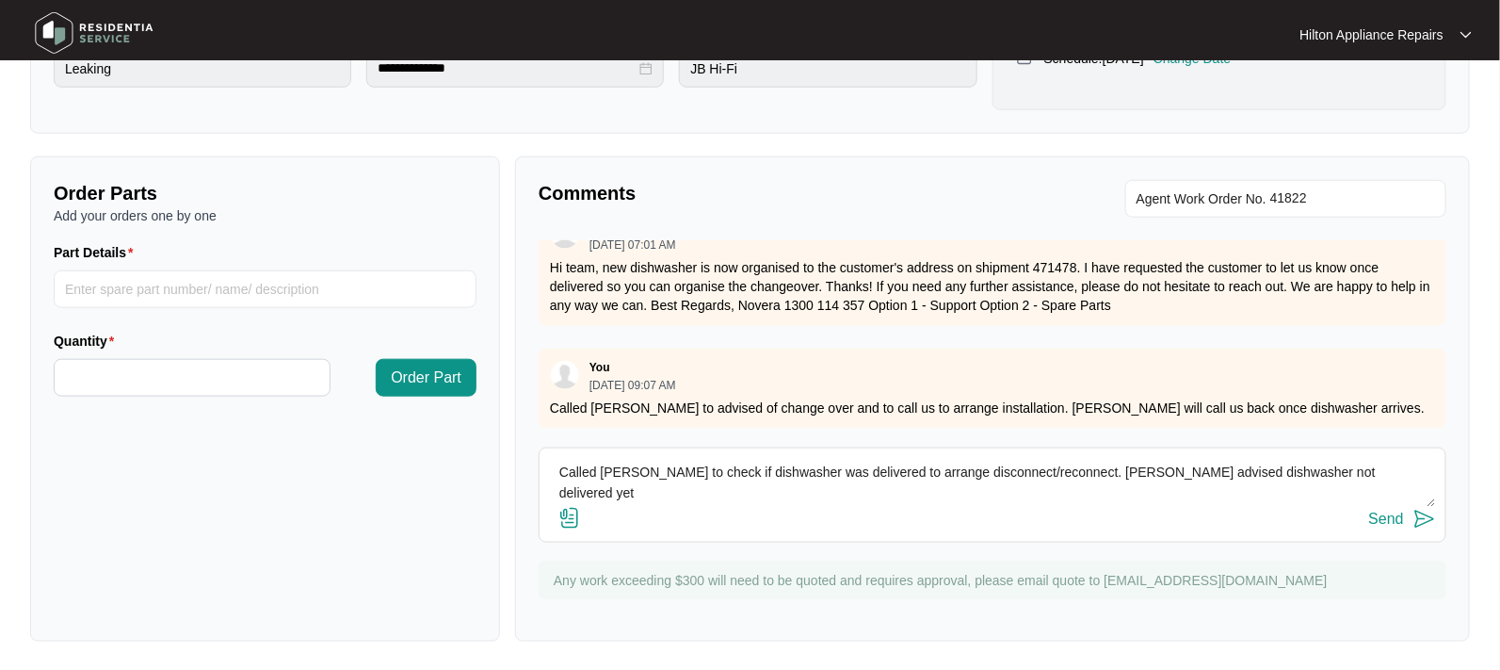
click at [1299, 466] on textarea "Called Yang to check if dishwasher was delivered to arrange disconnect/reconnec…" at bounding box center [992, 482] width 887 height 49
type textarea "Called Yang to check if dishwasher was delivered to arrange disconnect/reconnec…"
click at [1381, 519] on div "Send" at bounding box center [1386, 518] width 35 height 17
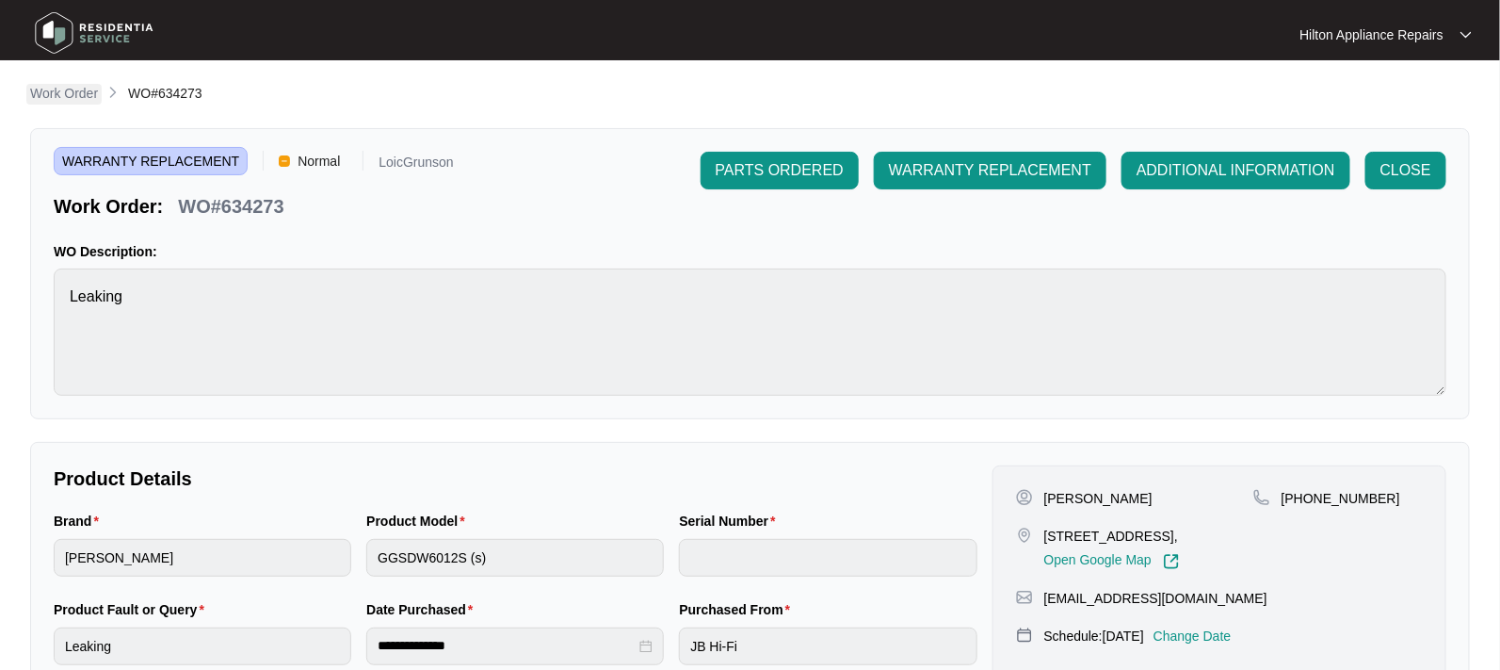
click at [63, 94] on p "Work Order" at bounding box center [64, 93] width 68 height 19
